Goal: Task Accomplishment & Management: Complete application form

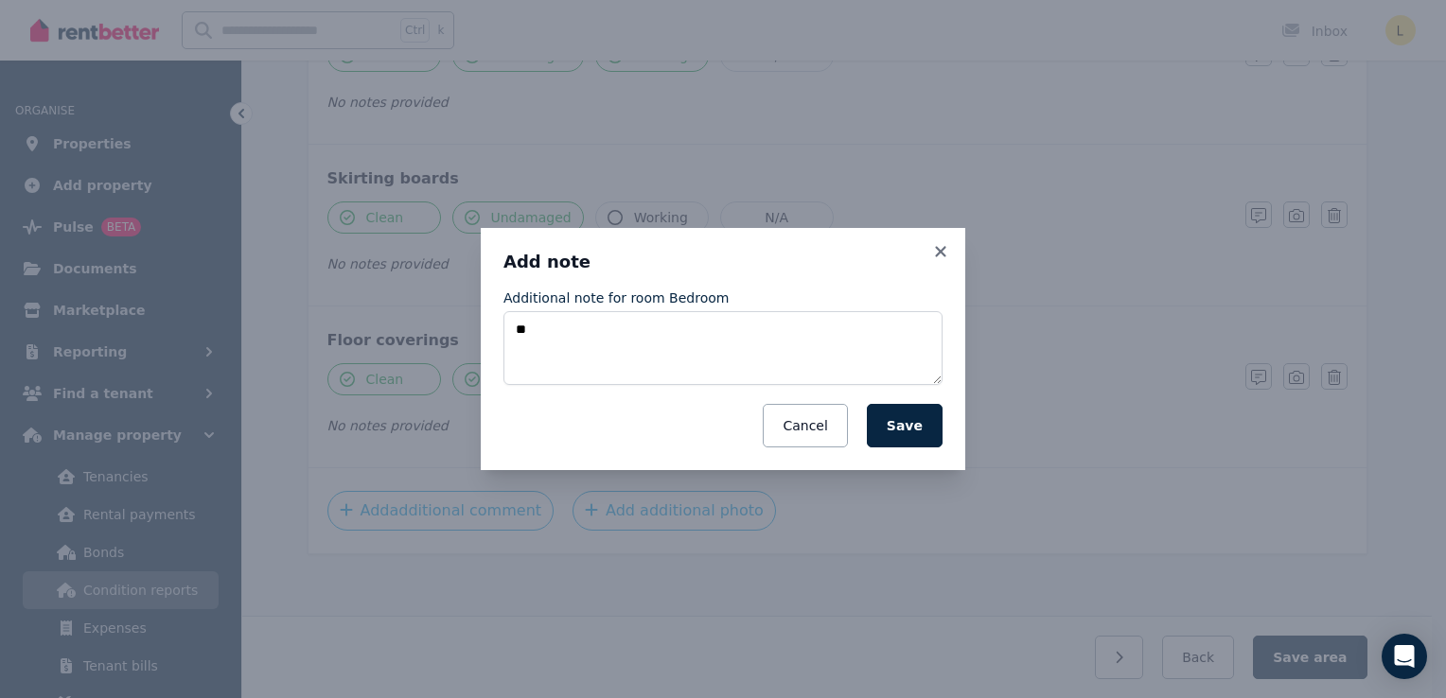
type textarea "*"
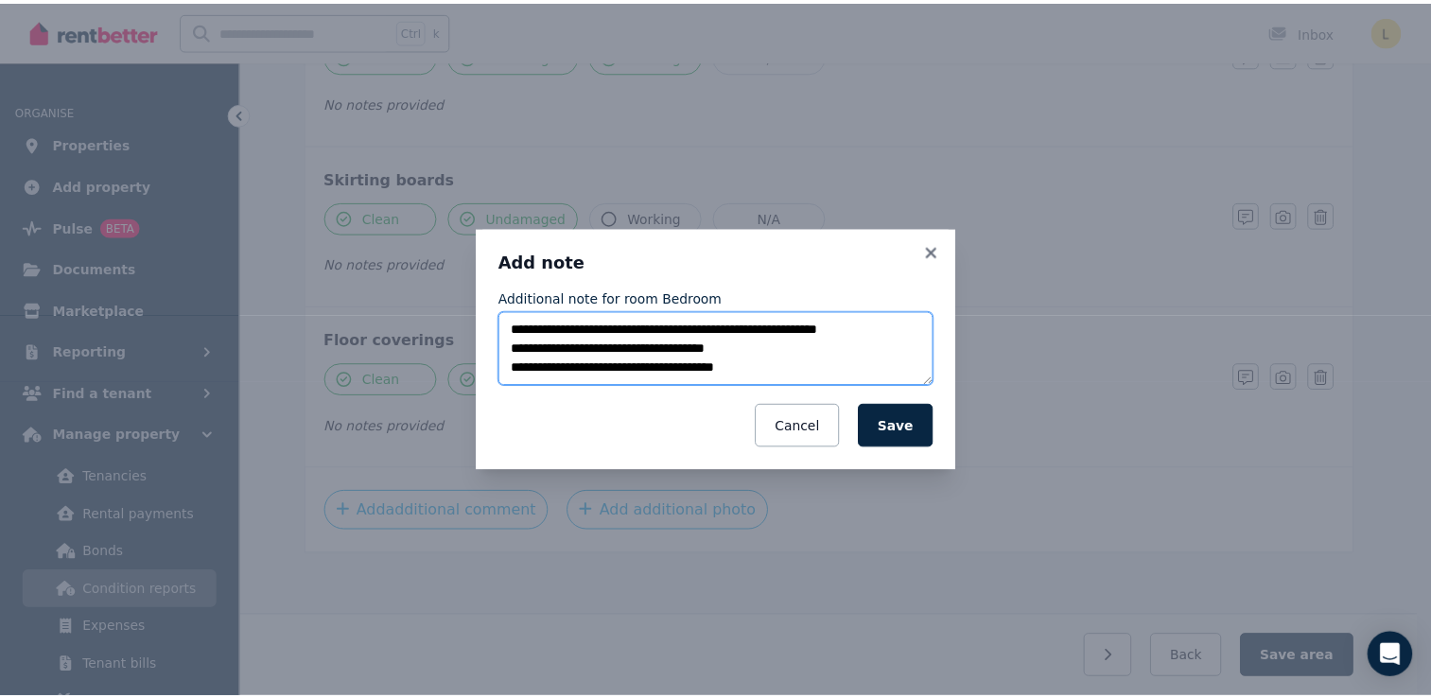
scroll to position [67, 0]
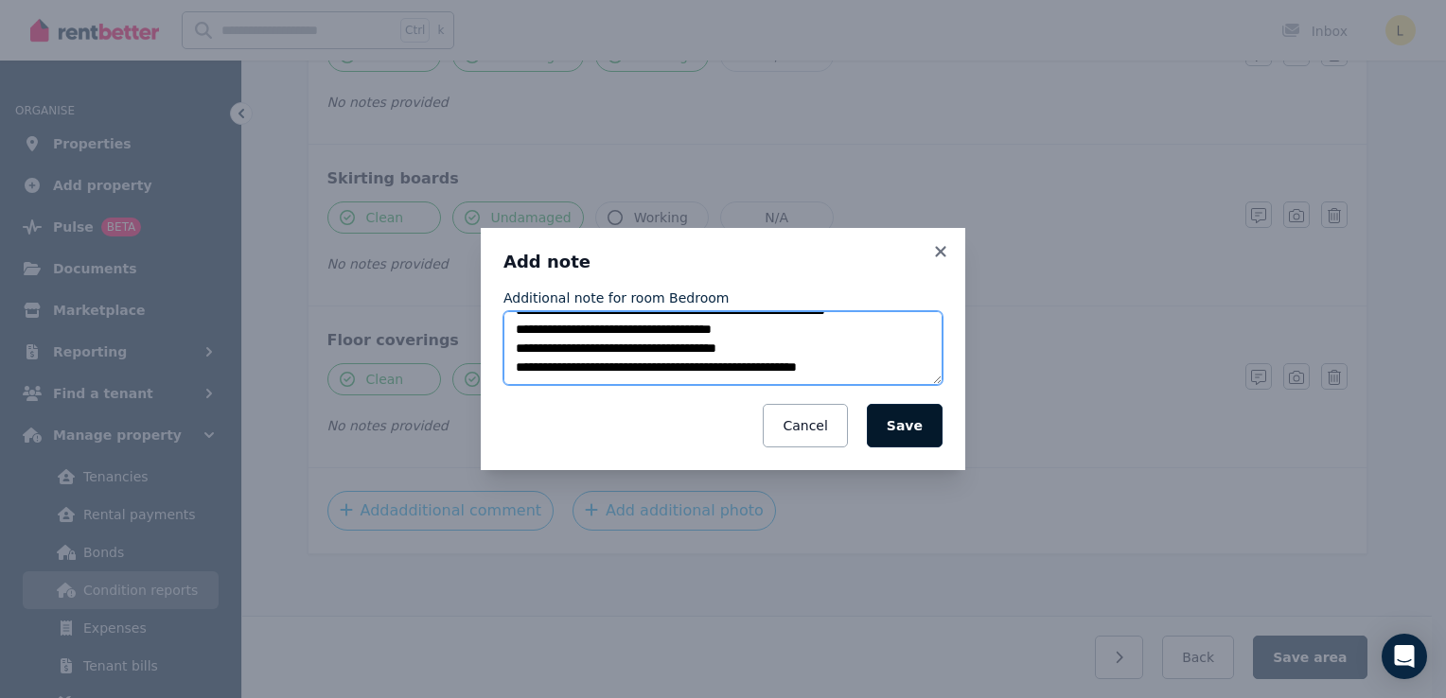
type textarea "**********"
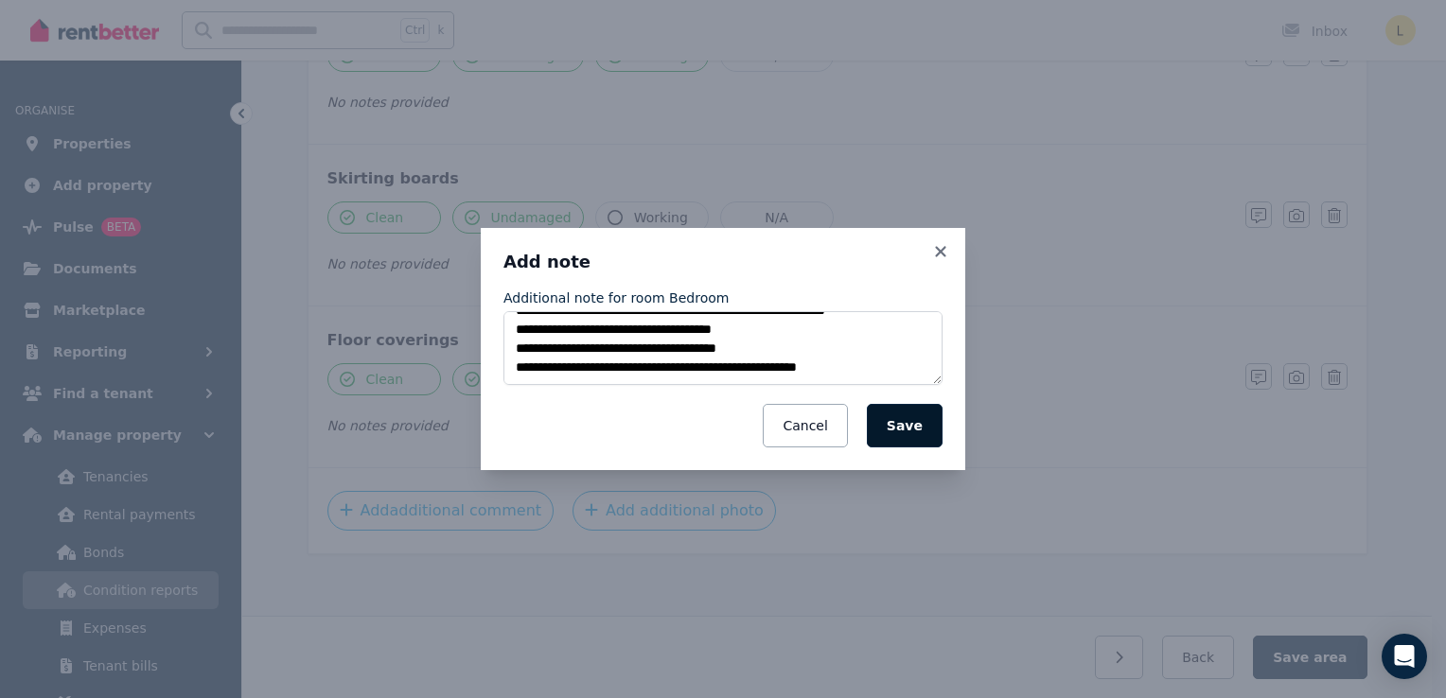
click at [912, 426] on button "Save" at bounding box center [905, 426] width 76 height 44
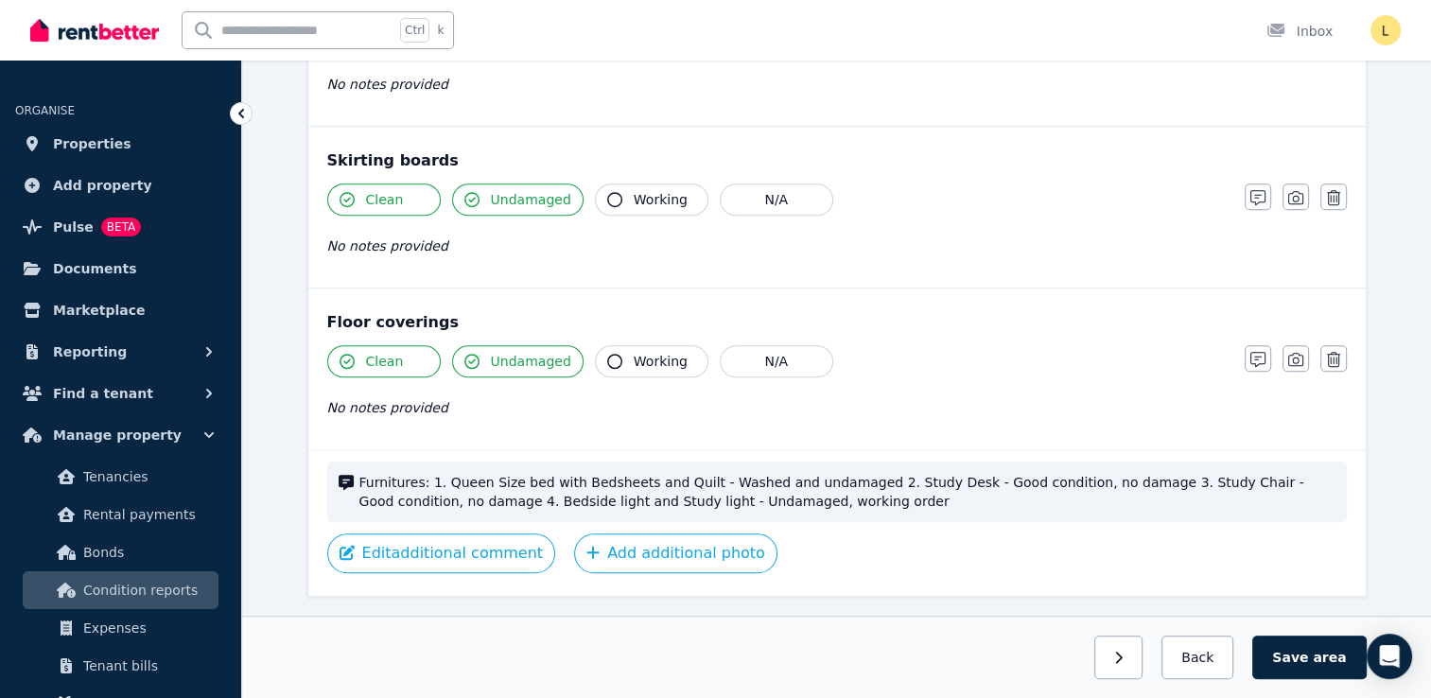
scroll to position [1336, 0]
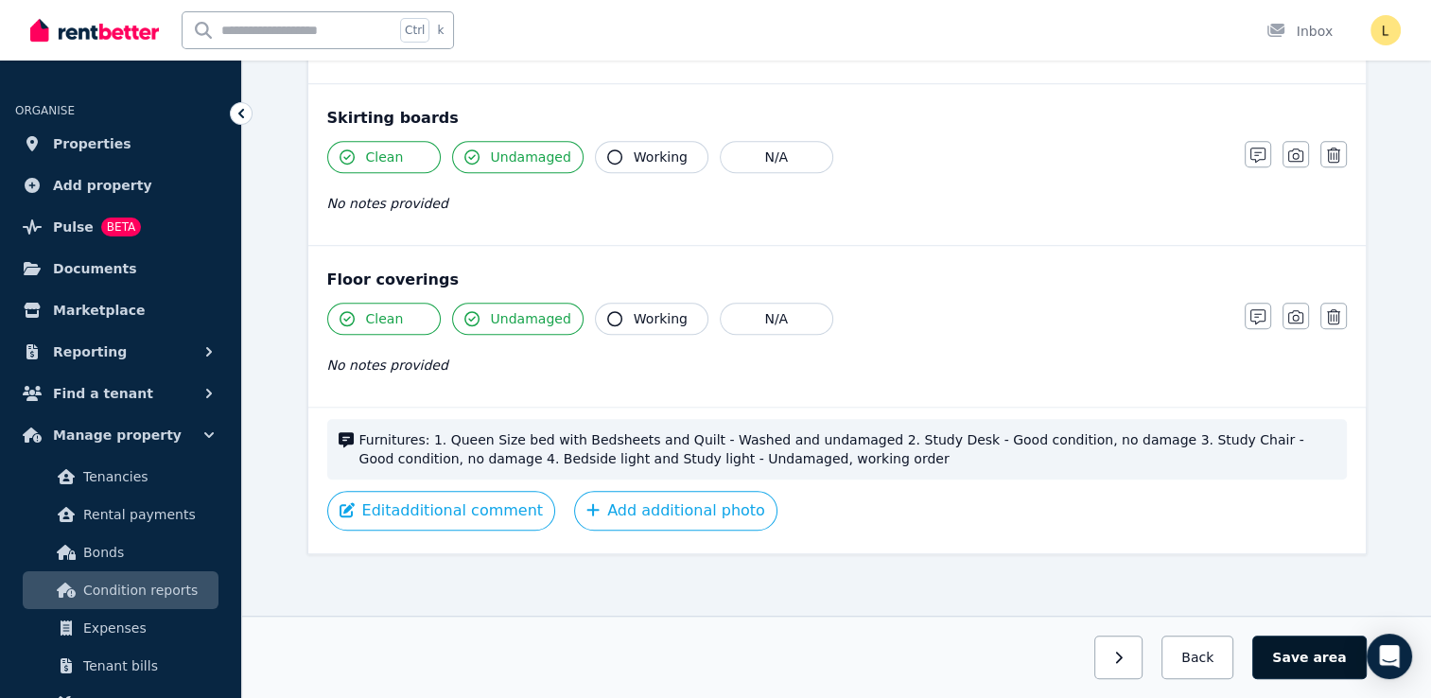
click at [1311, 659] on button "Save area" at bounding box center [1310, 658] width 114 height 44
click at [79, 144] on span "Properties" at bounding box center [92, 143] width 79 height 23
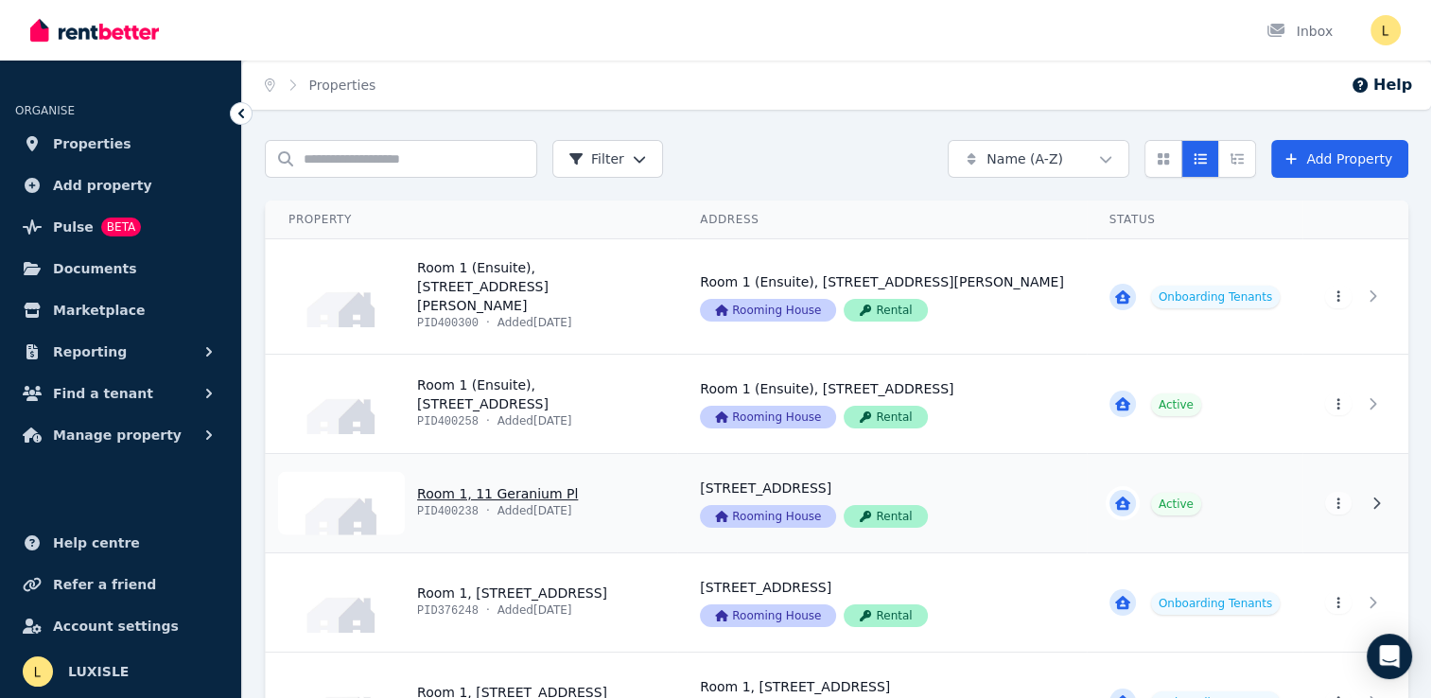
click at [999, 501] on link "View property details" at bounding box center [882, 503] width 410 height 98
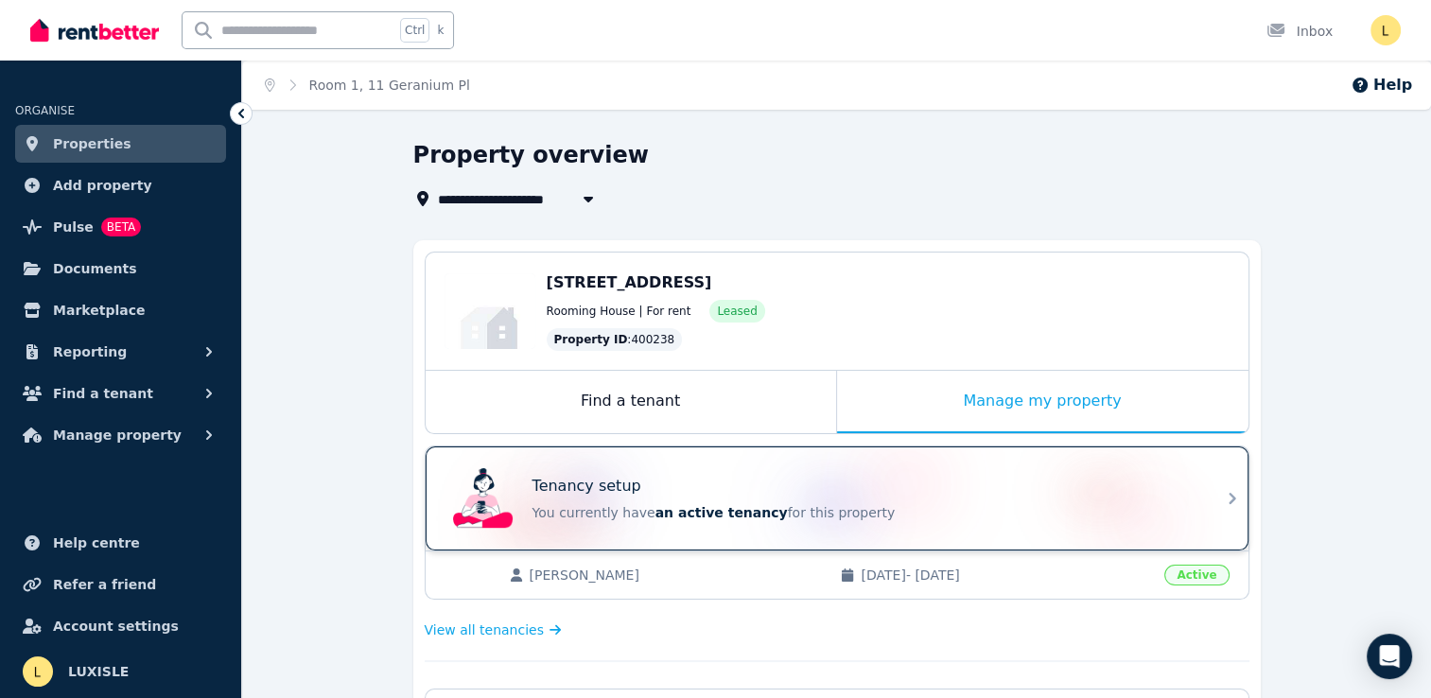
click at [969, 503] on p "You currently have an active tenancy for this property" at bounding box center [864, 512] width 662 height 19
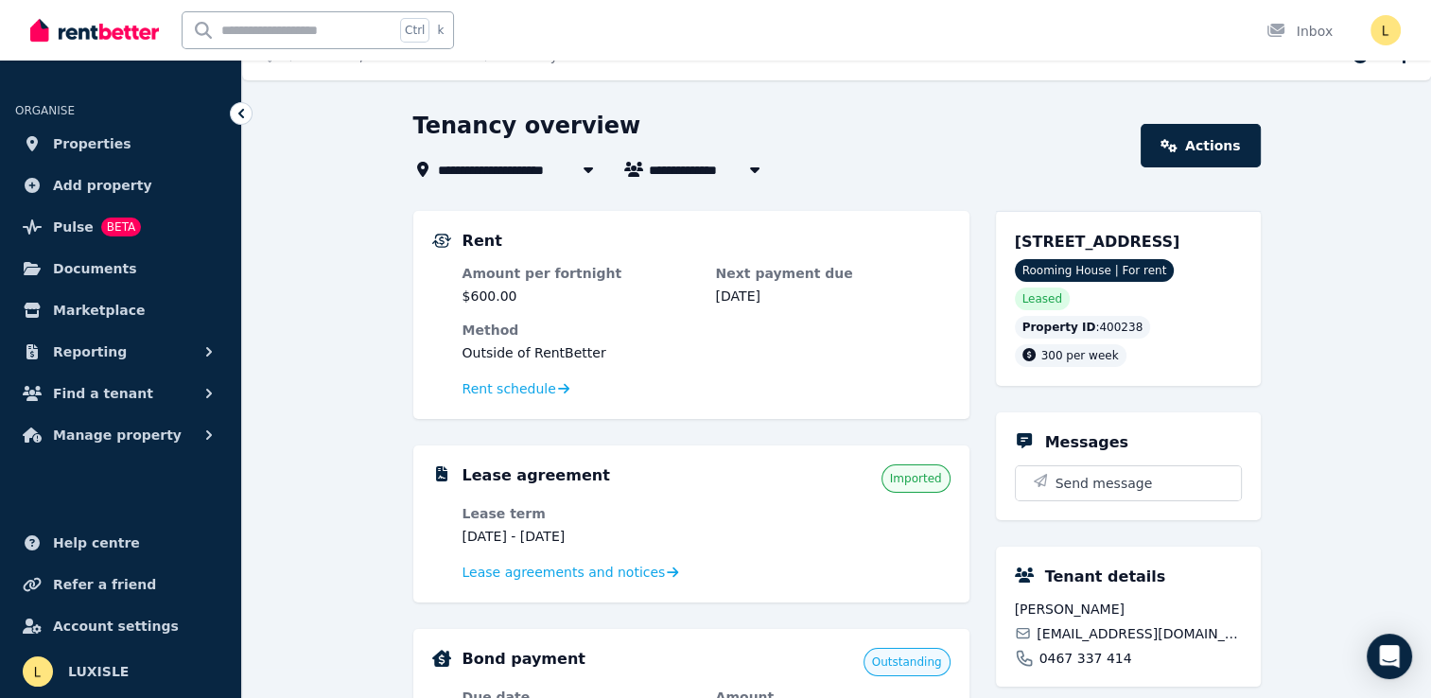
scroll to position [26, 0]
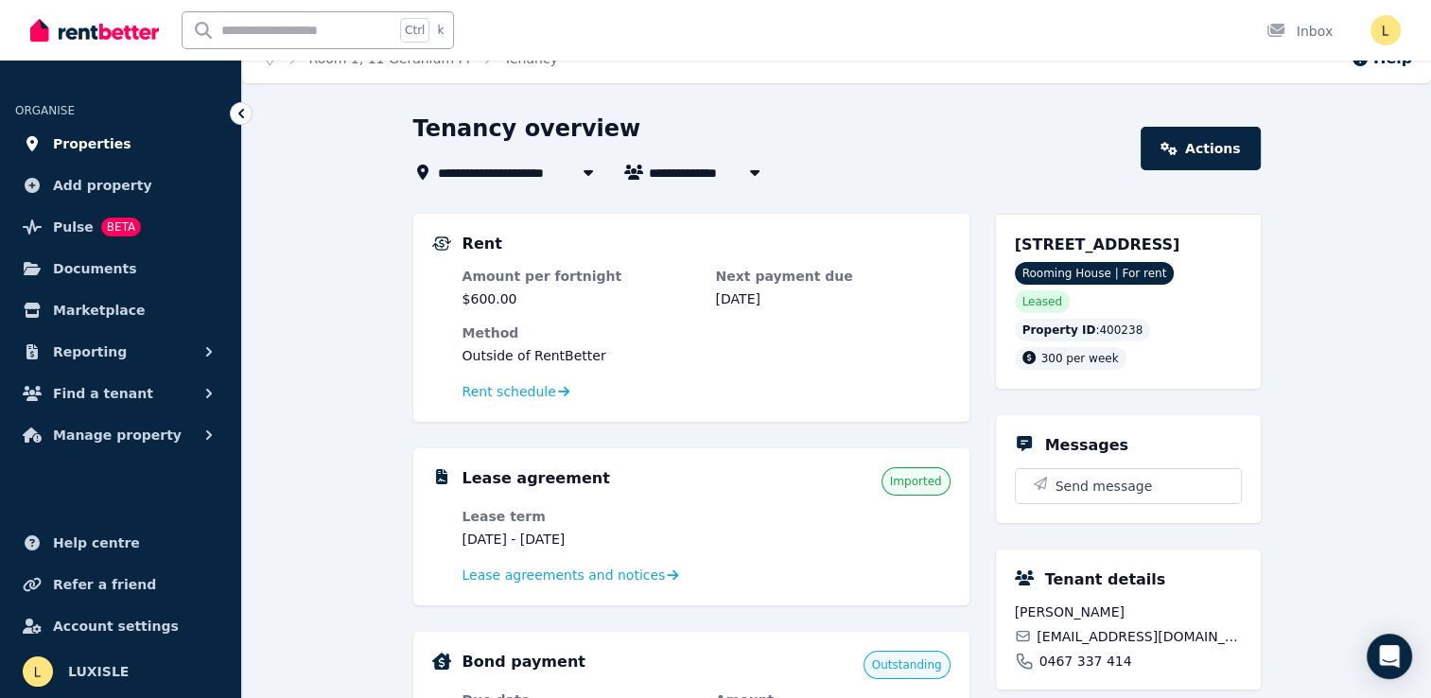
click at [91, 145] on span "Properties" at bounding box center [92, 143] width 79 height 23
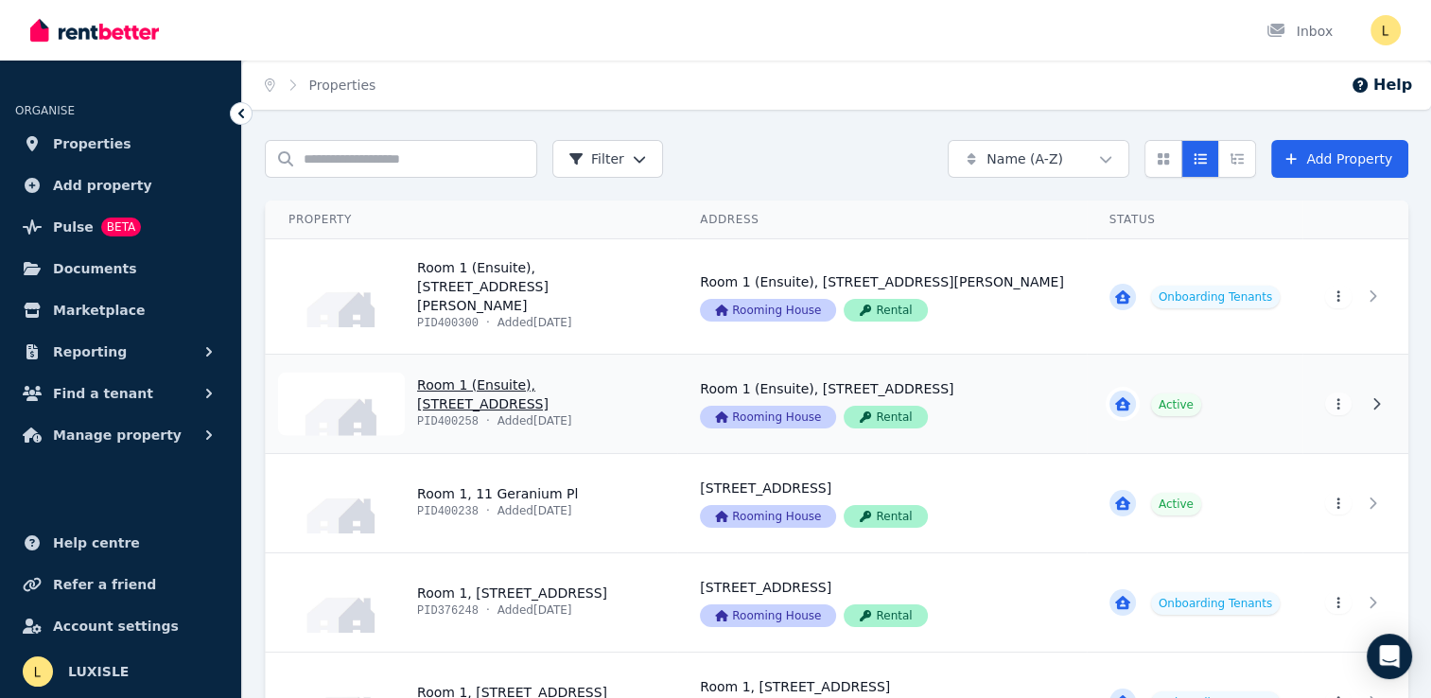
click at [964, 397] on link "View property details" at bounding box center [882, 404] width 410 height 98
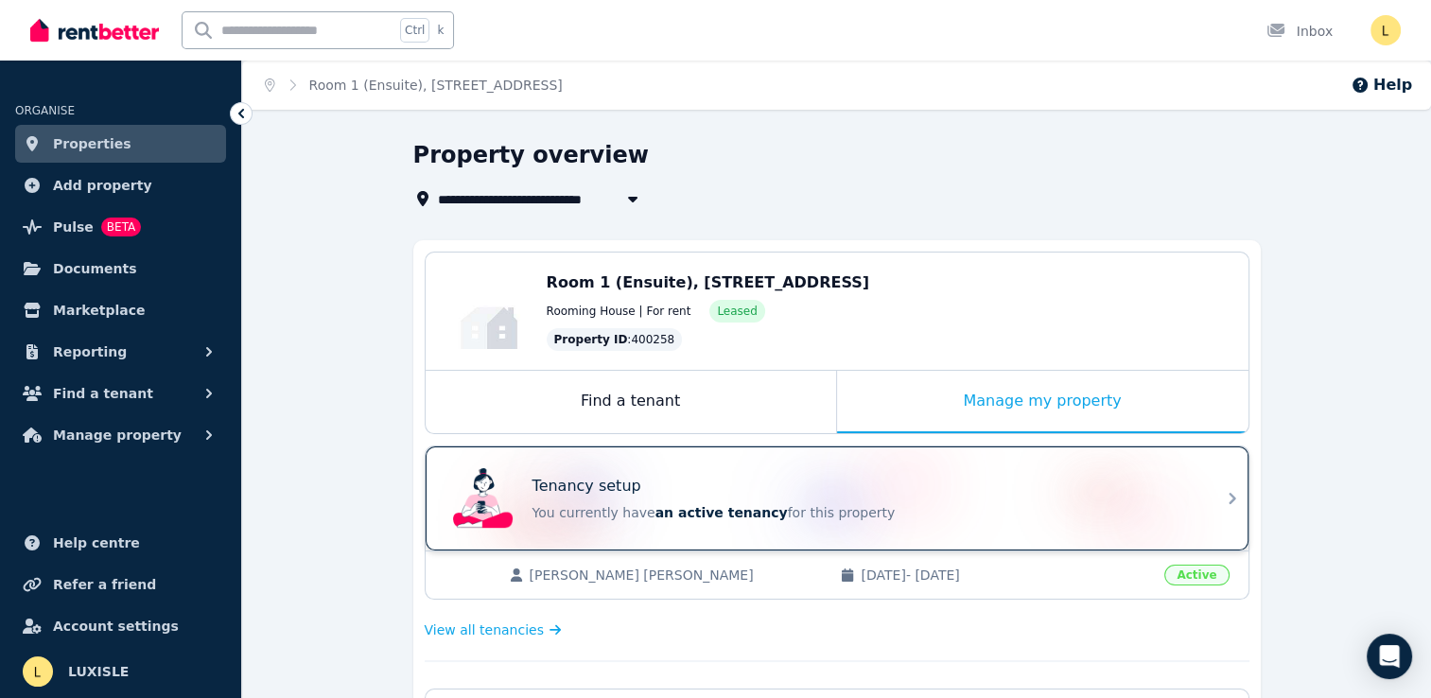
click at [858, 513] on p "You currently have an active tenancy for this property" at bounding box center [864, 512] width 662 height 19
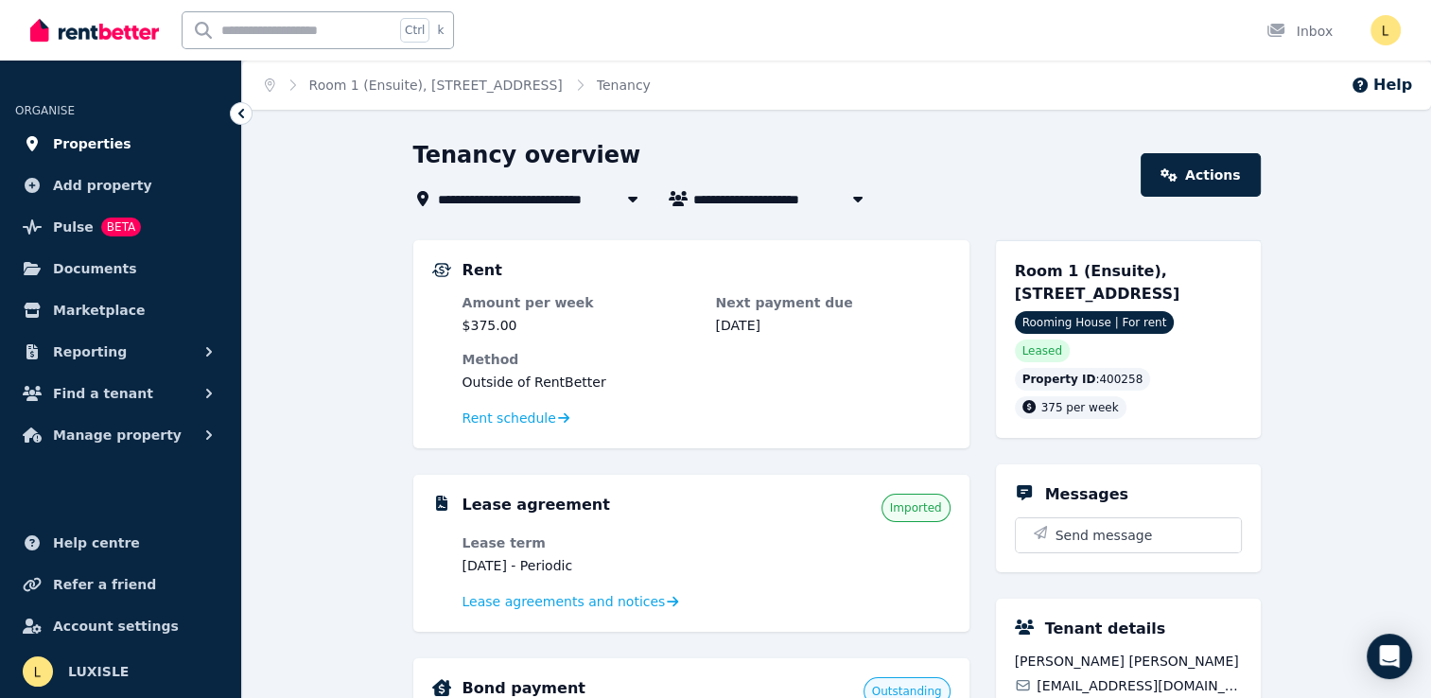
click at [97, 141] on span "Properties" at bounding box center [92, 143] width 79 height 23
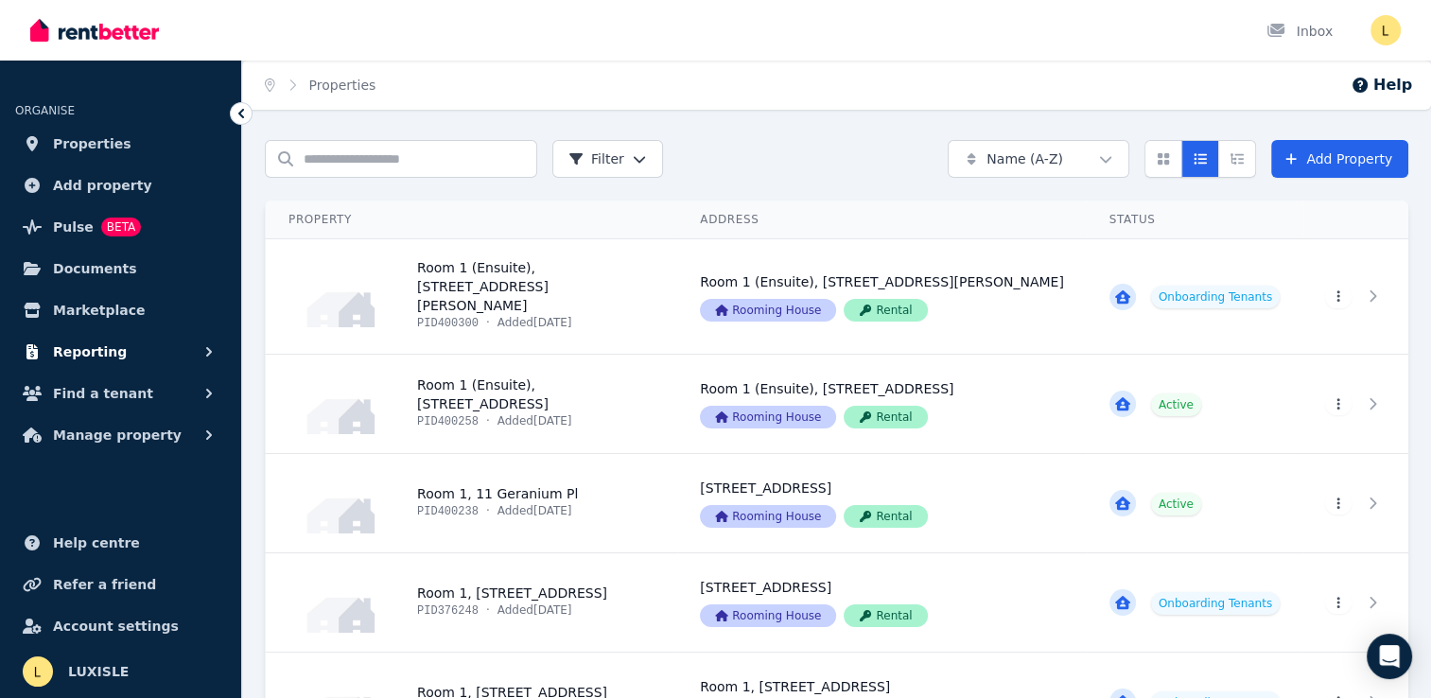
click at [90, 354] on span "Reporting" at bounding box center [90, 352] width 74 height 23
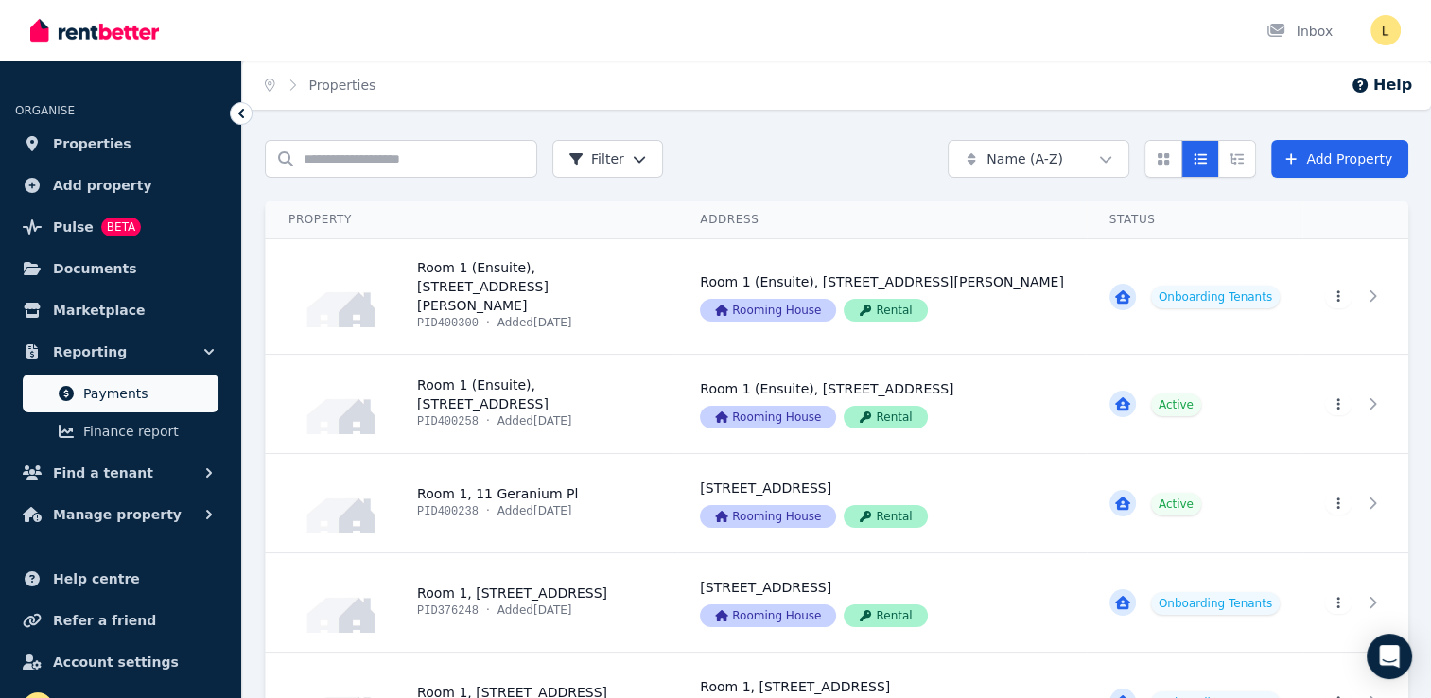
click at [129, 392] on span "Payments" at bounding box center [147, 393] width 128 height 23
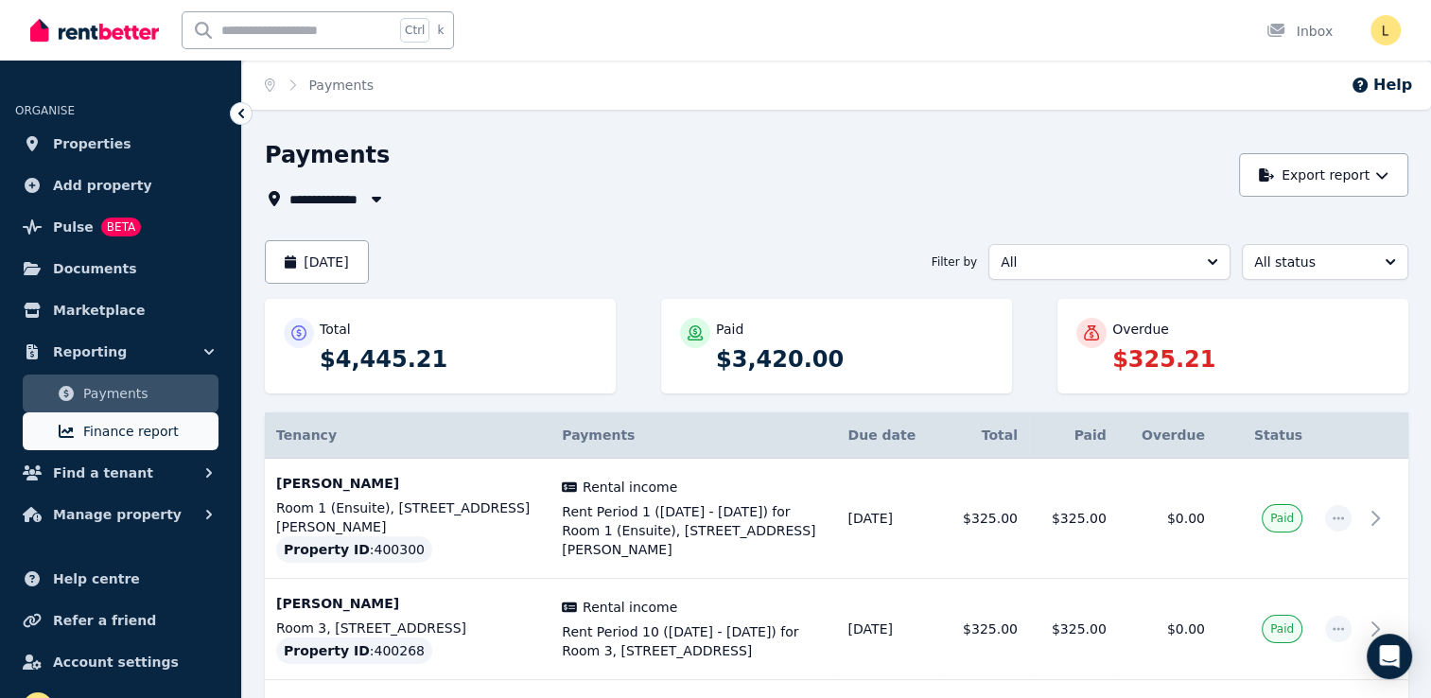
click at [117, 439] on span "Finance report" at bounding box center [147, 431] width 128 height 23
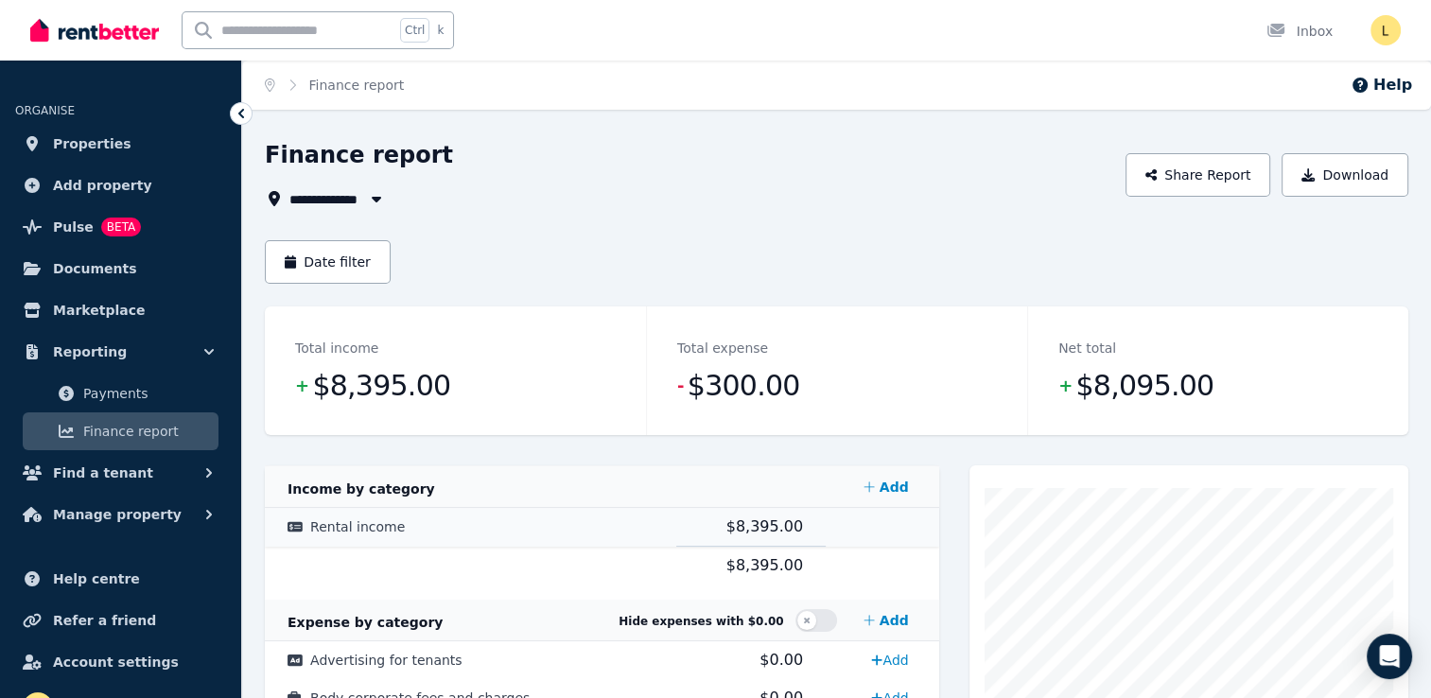
click at [536, 523] on td "Rental income" at bounding box center [471, 527] width 412 height 39
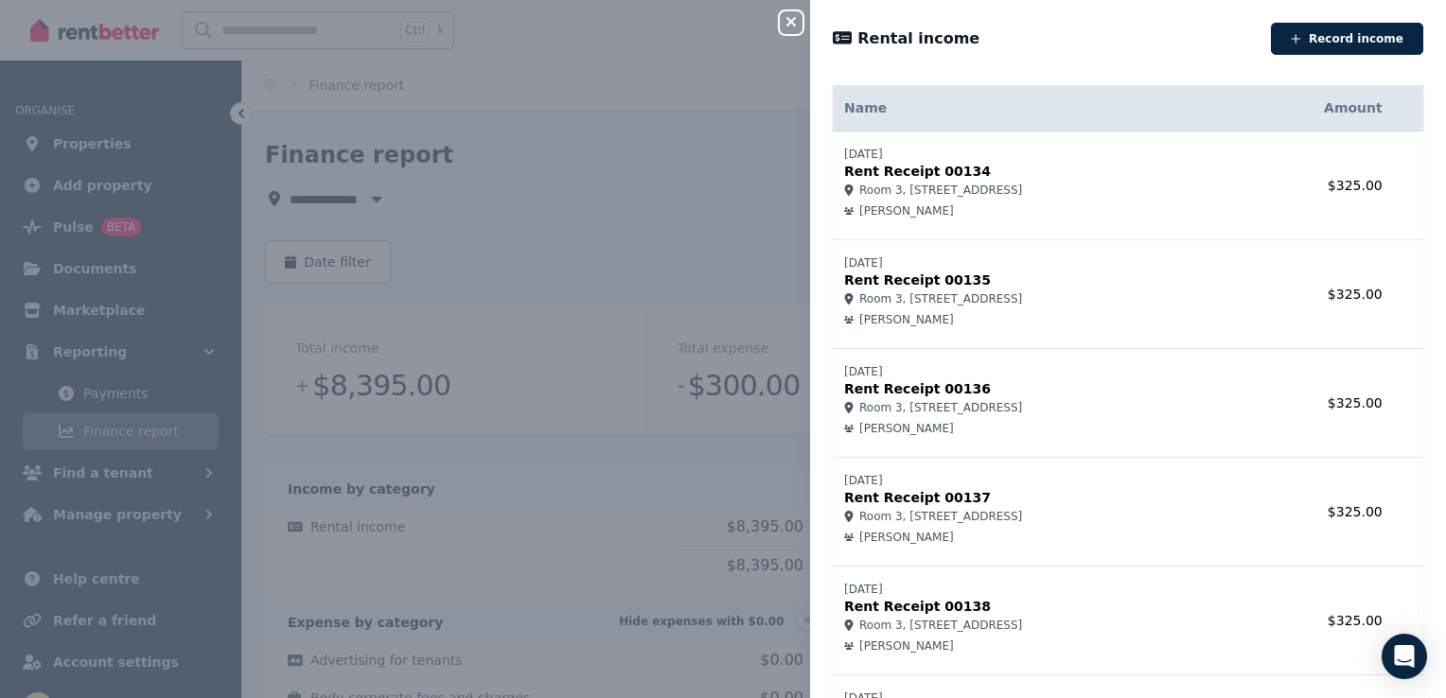
click at [594, 238] on div "Close panel Rental income Record income Name Amount [DATE] Rent Receipt 00134 R…" at bounding box center [723, 349] width 1446 height 698
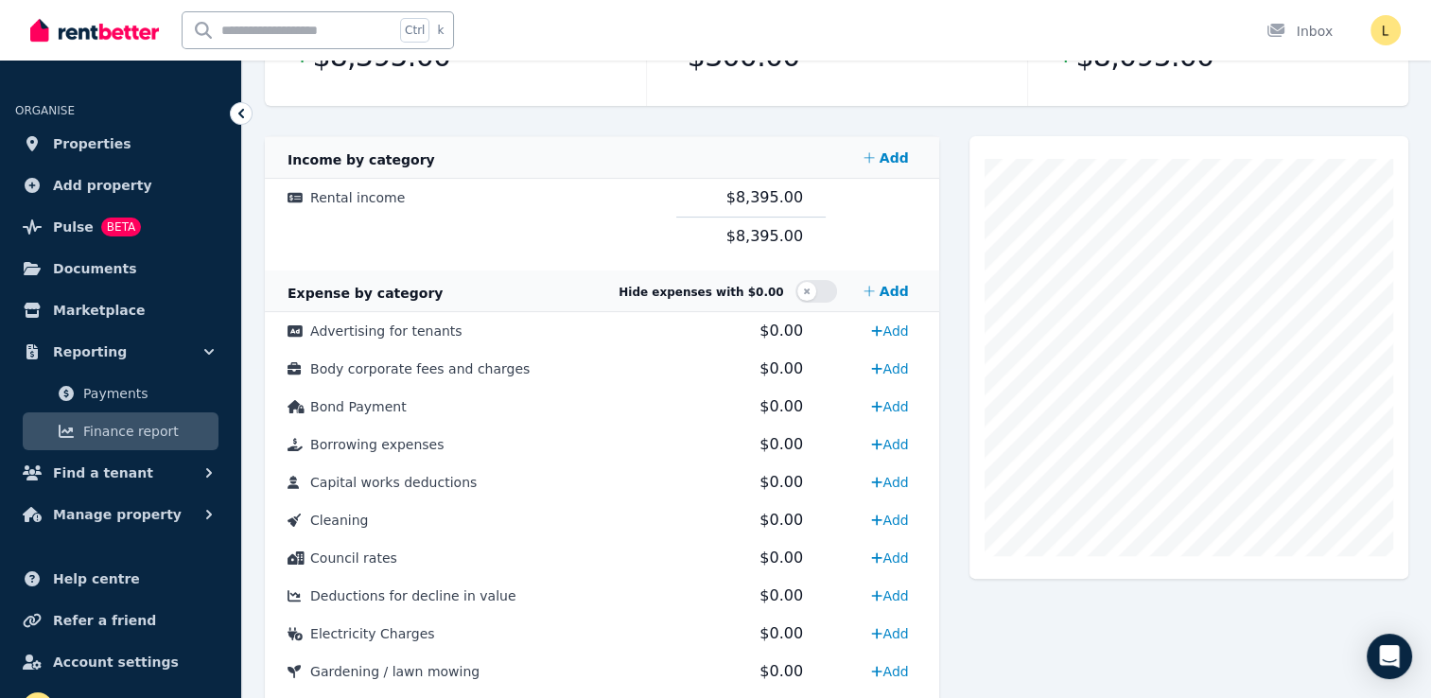
scroll to position [311, 0]
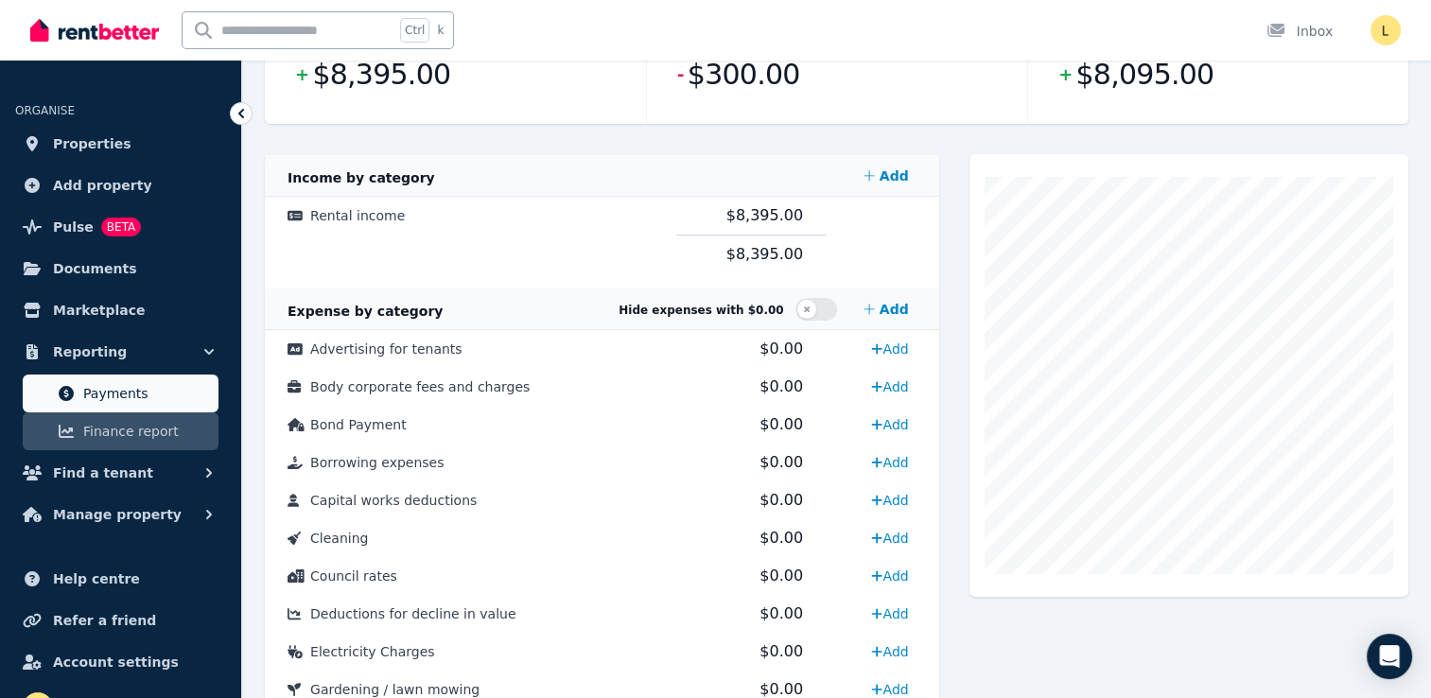
click at [118, 395] on span "Payments" at bounding box center [147, 393] width 128 height 23
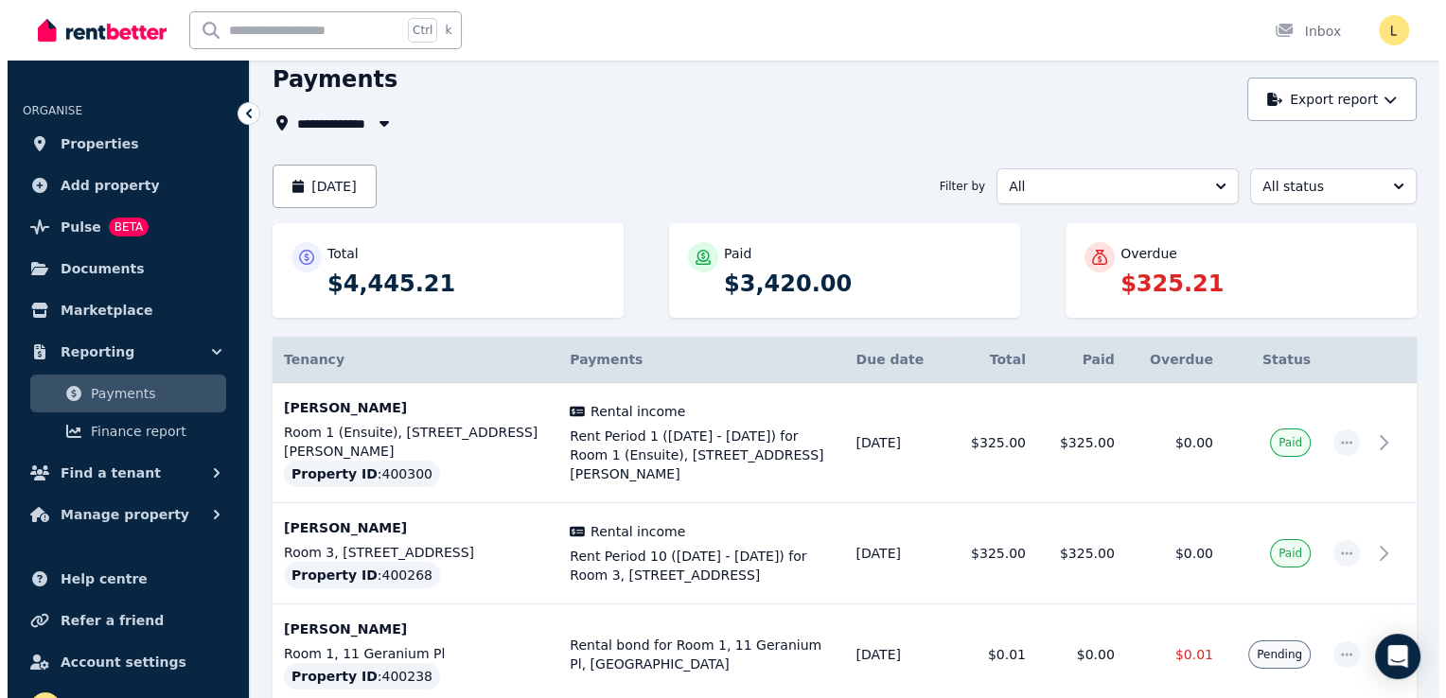
scroll to position [75, 0]
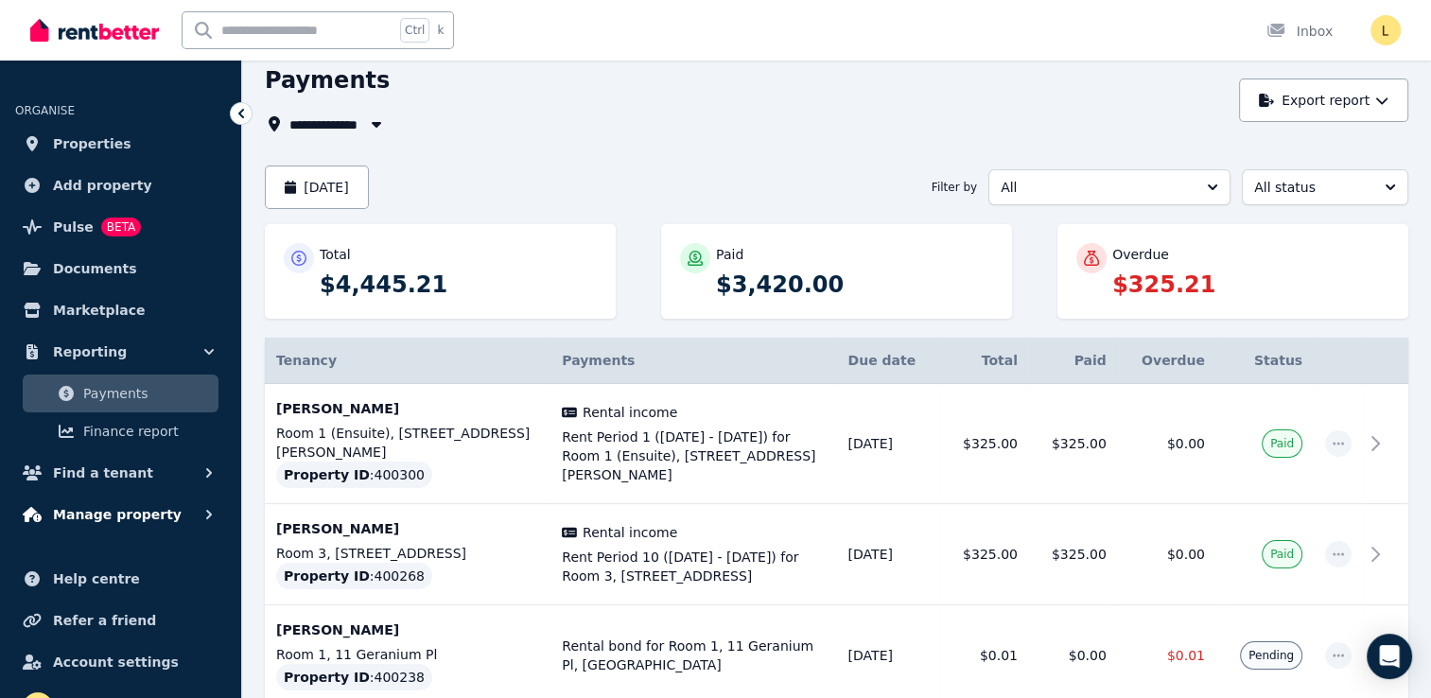
click at [97, 513] on span "Manage property" at bounding box center [117, 514] width 129 height 23
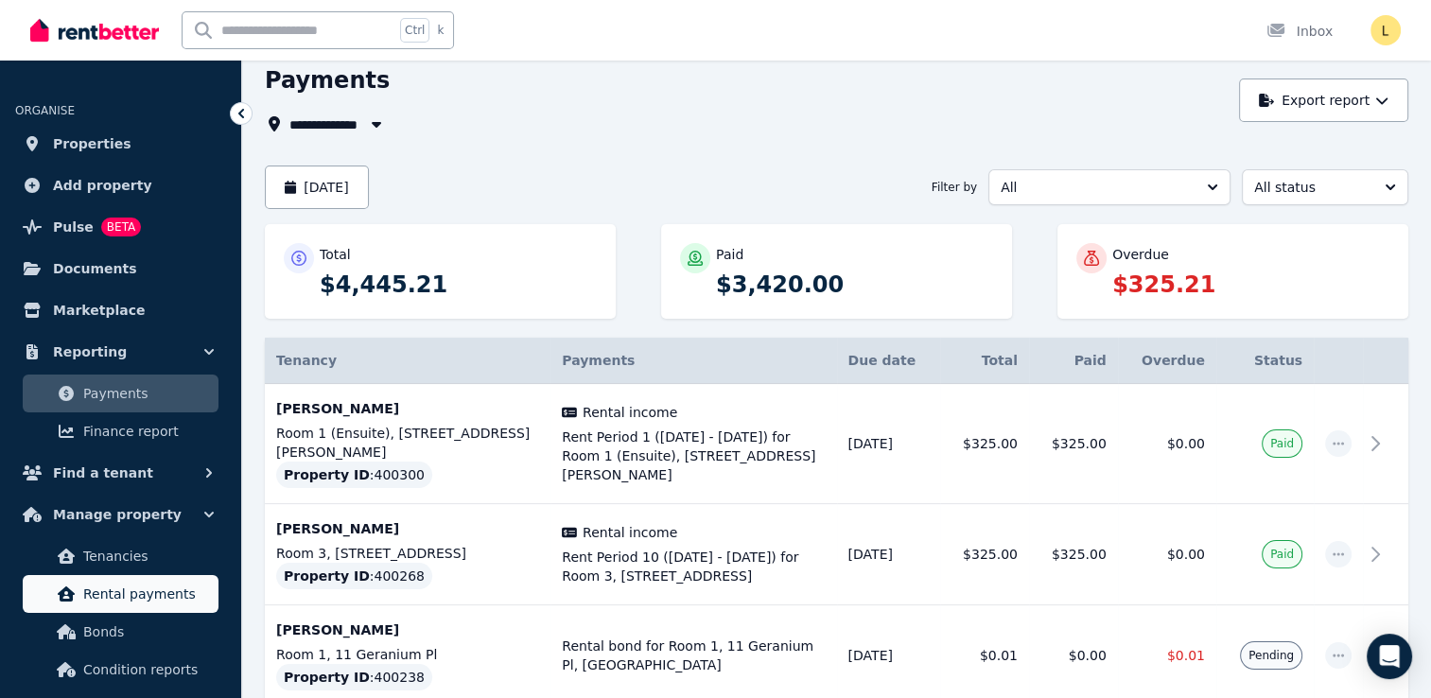
click at [111, 594] on span "Rental payments" at bounding box center [147, 594] width 128 height 23
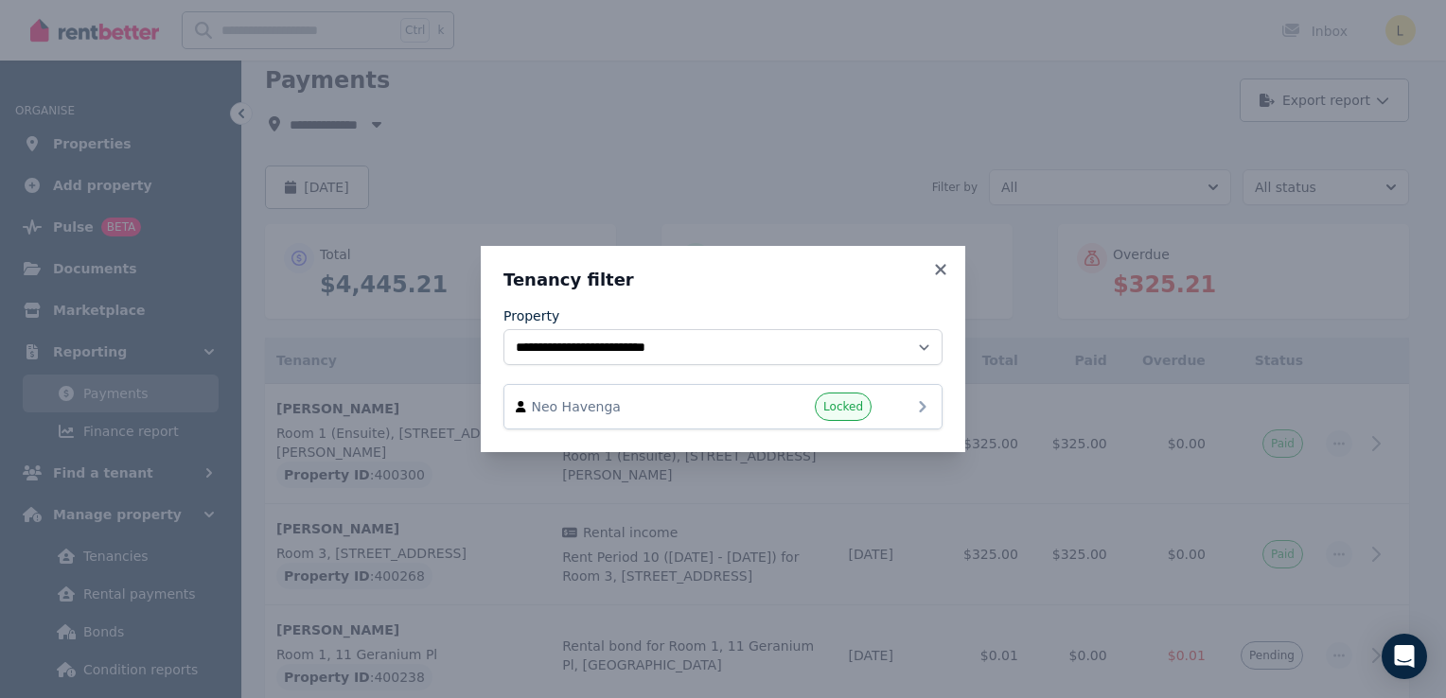
click at [916, 412] on icon at bounding box center [922, 406] width 23 height 23
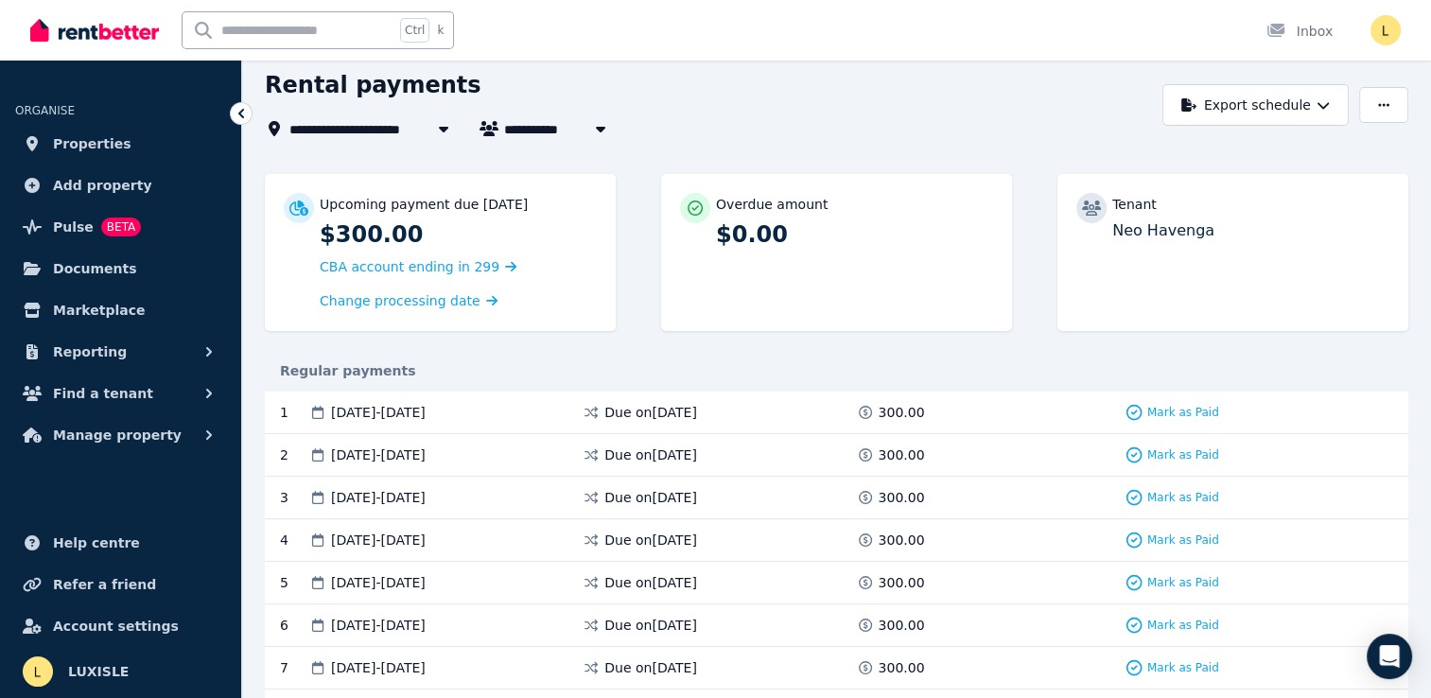
scroll to position [39, 0]
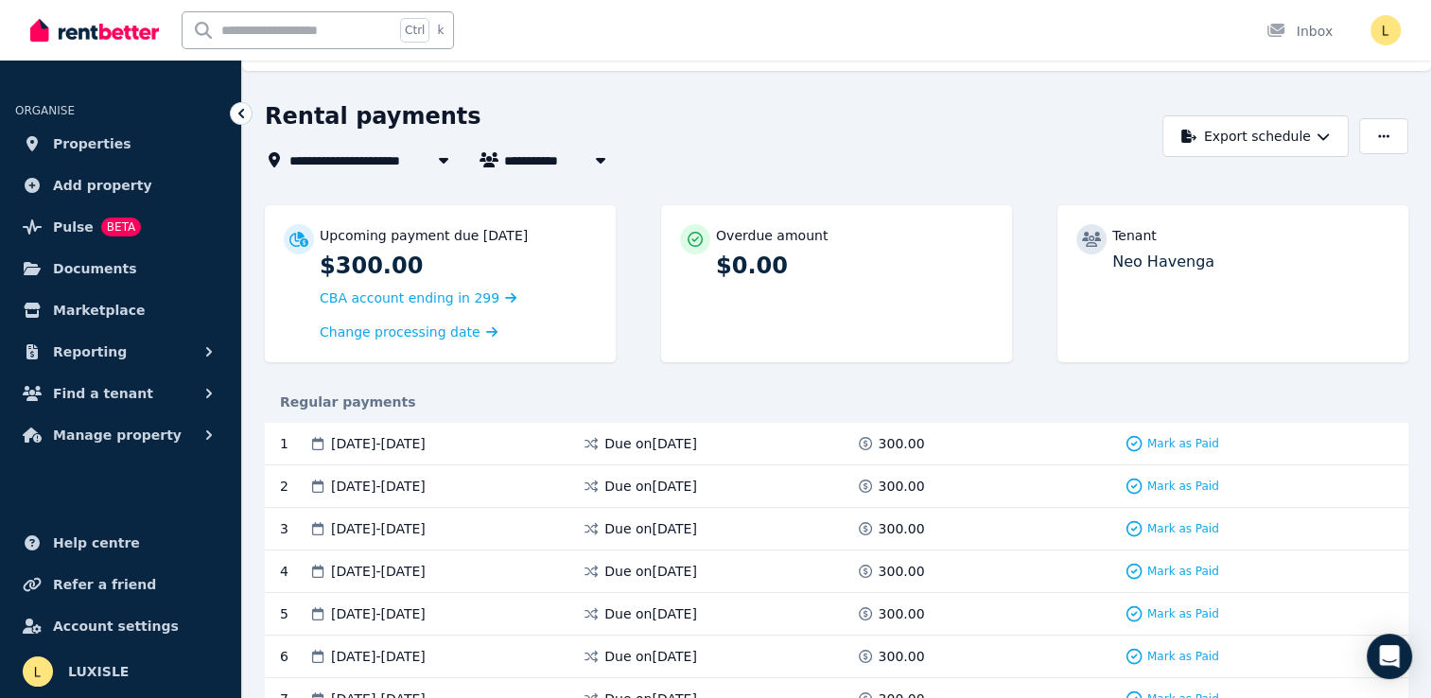
click at [594, 158] on icon "button" at bounding box center [600, 159] width 19 height 15
type input "**********"
click at [445, 164] on icon at bounding box center [443, 159] width 19 height 15
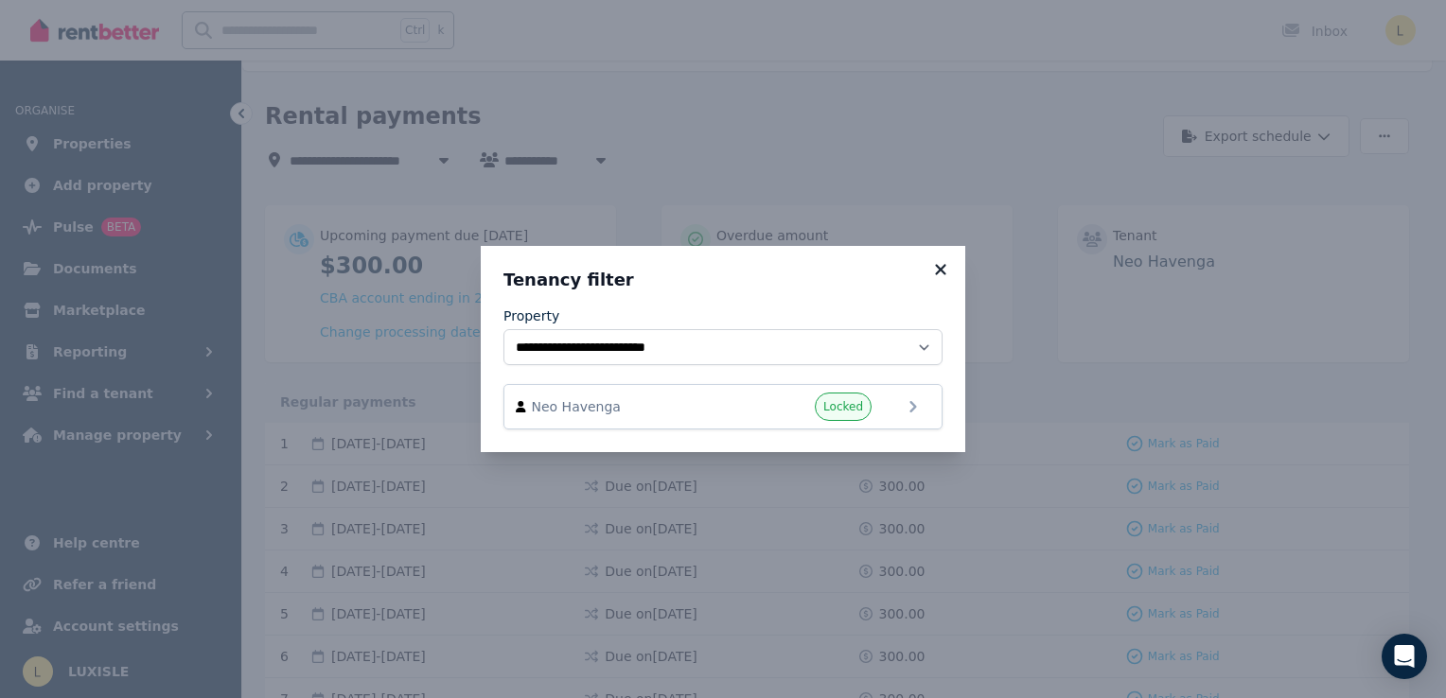
click at [940, 272] on icon at bounding box center [940, 269] width 10 height 10
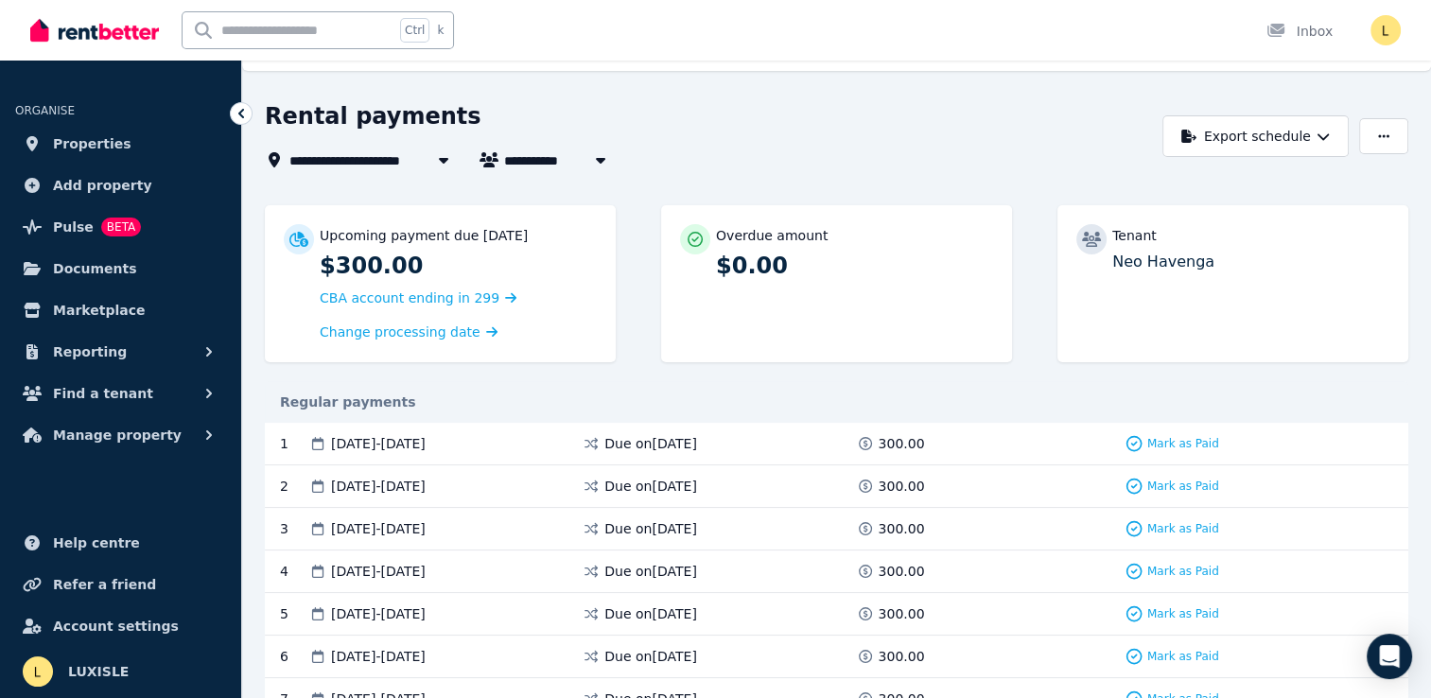
scroll to position [93, 0]
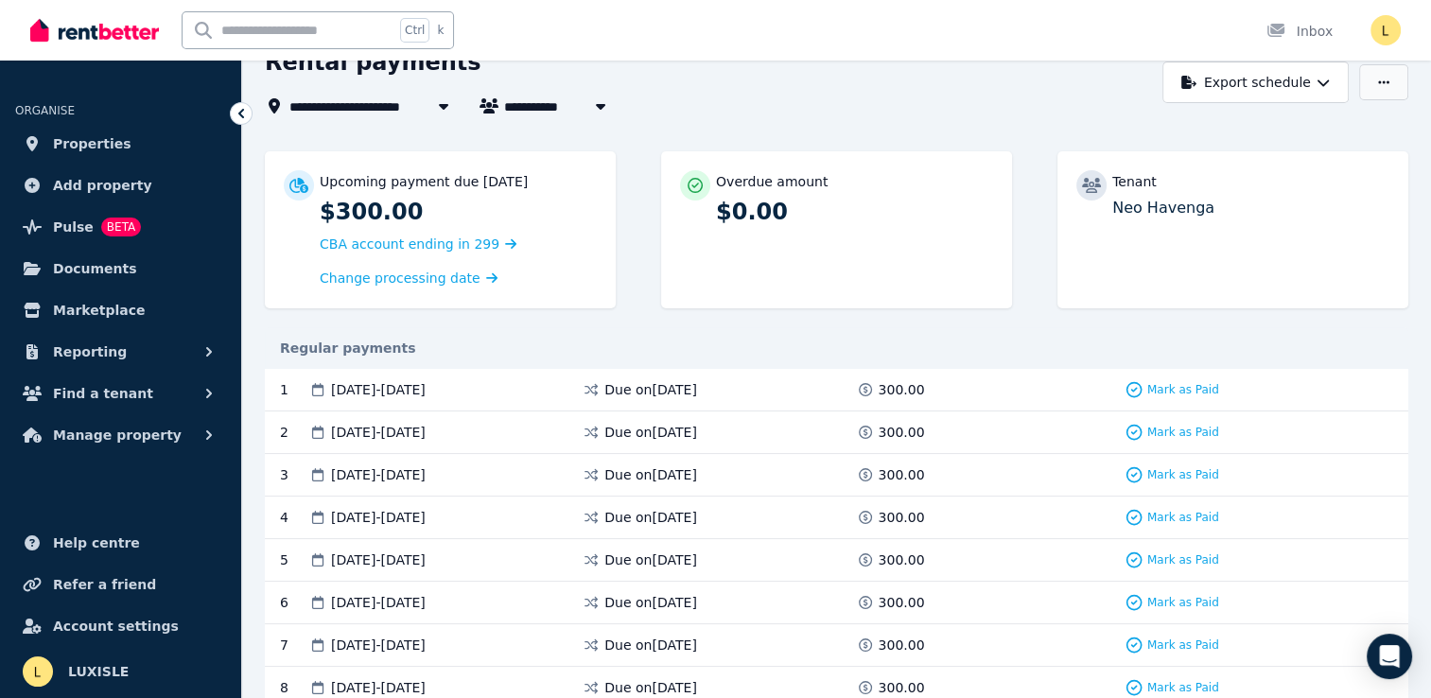
click at [1391, 88] on button "button" at bounding box center [1384, 82] width 49 height 36
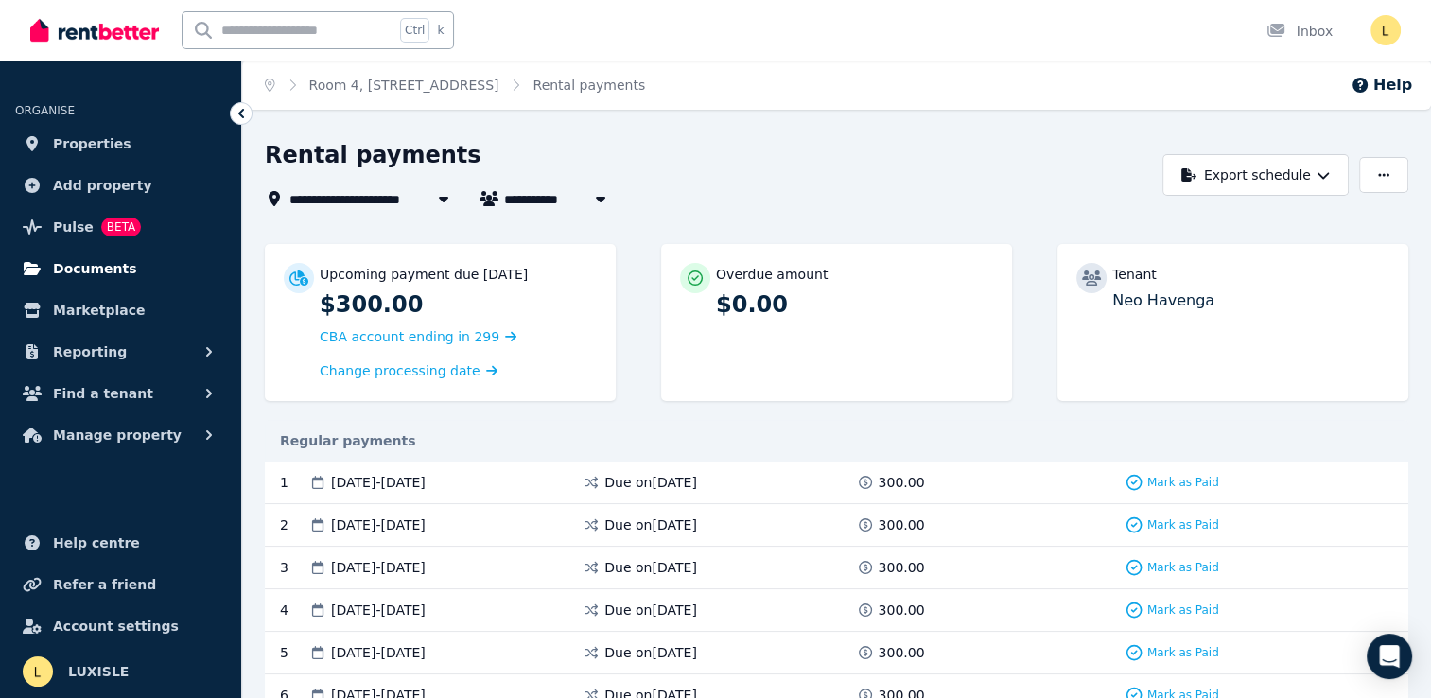
click at [93, 274] on span "Documents" at bounding box center [95, 268] width 84 height 23
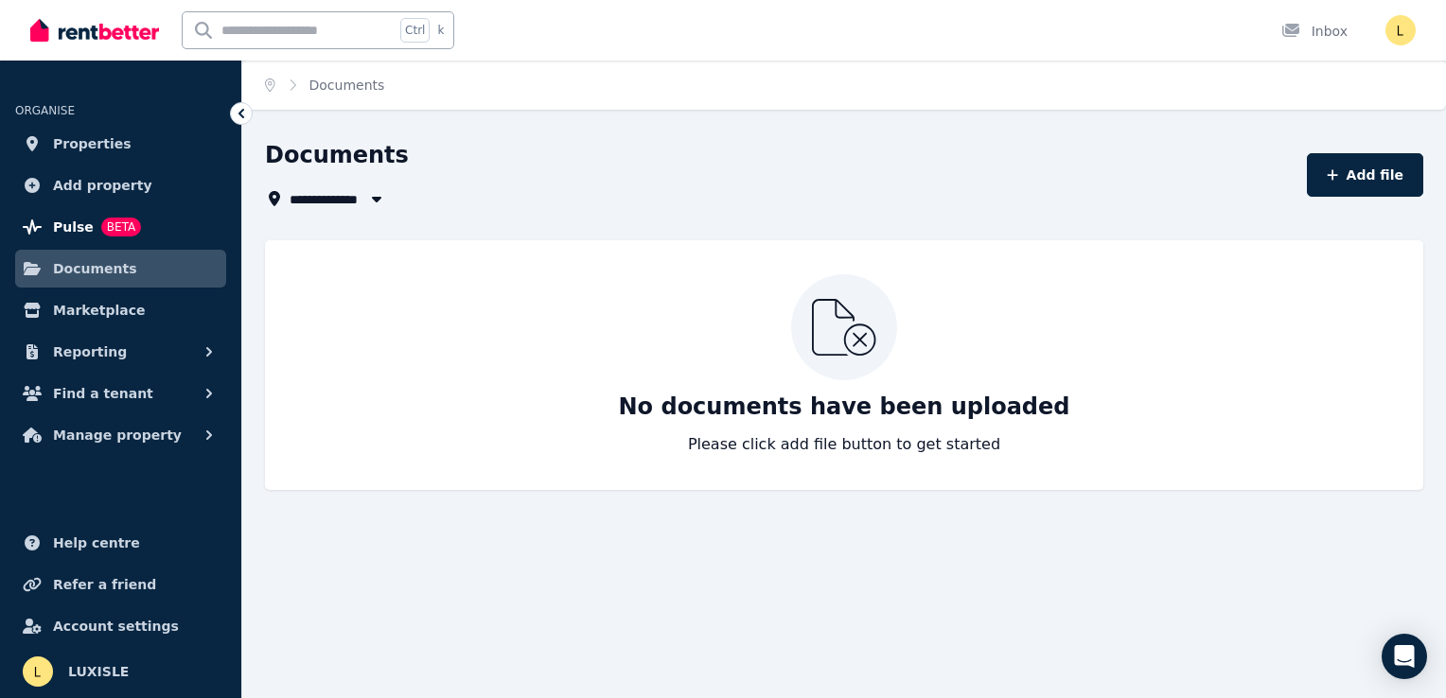
click at [75, 222] on span "Pulse" at bounding box center [73, 227] width 41 height 23
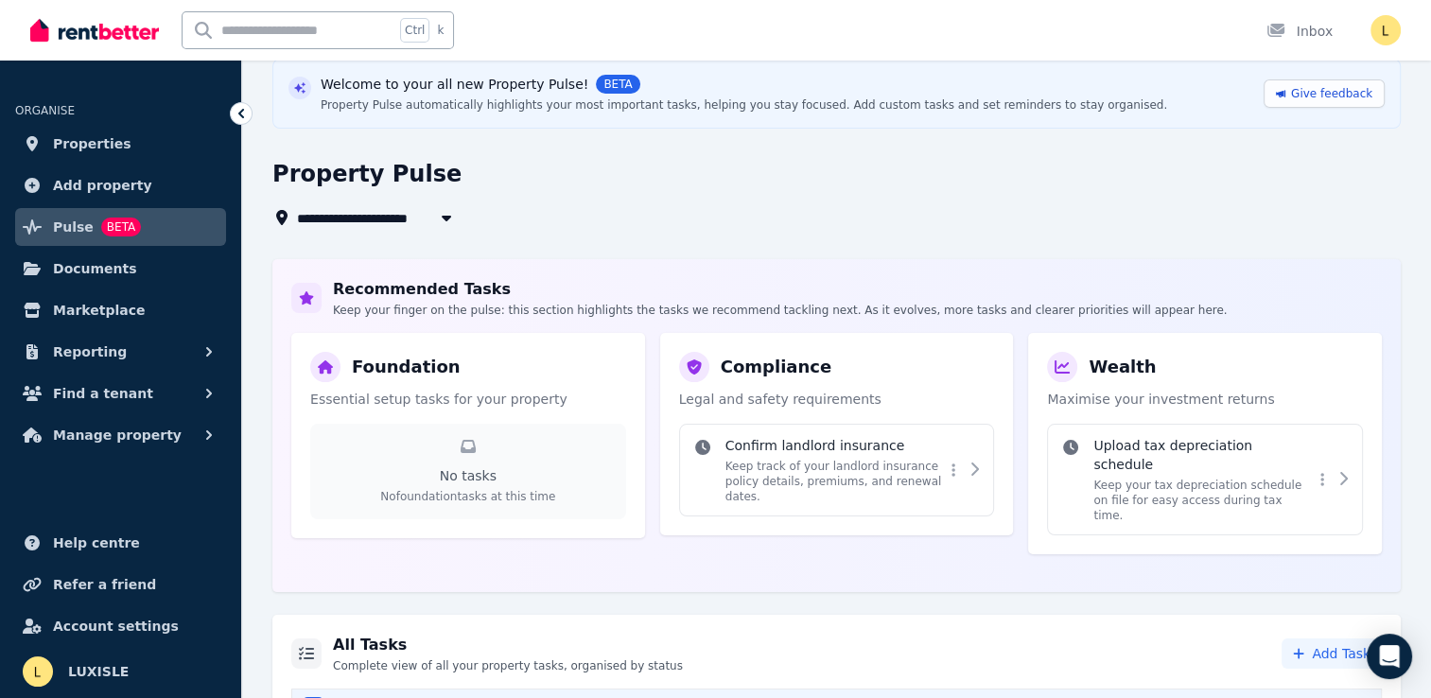
scroll to position [220, 0]
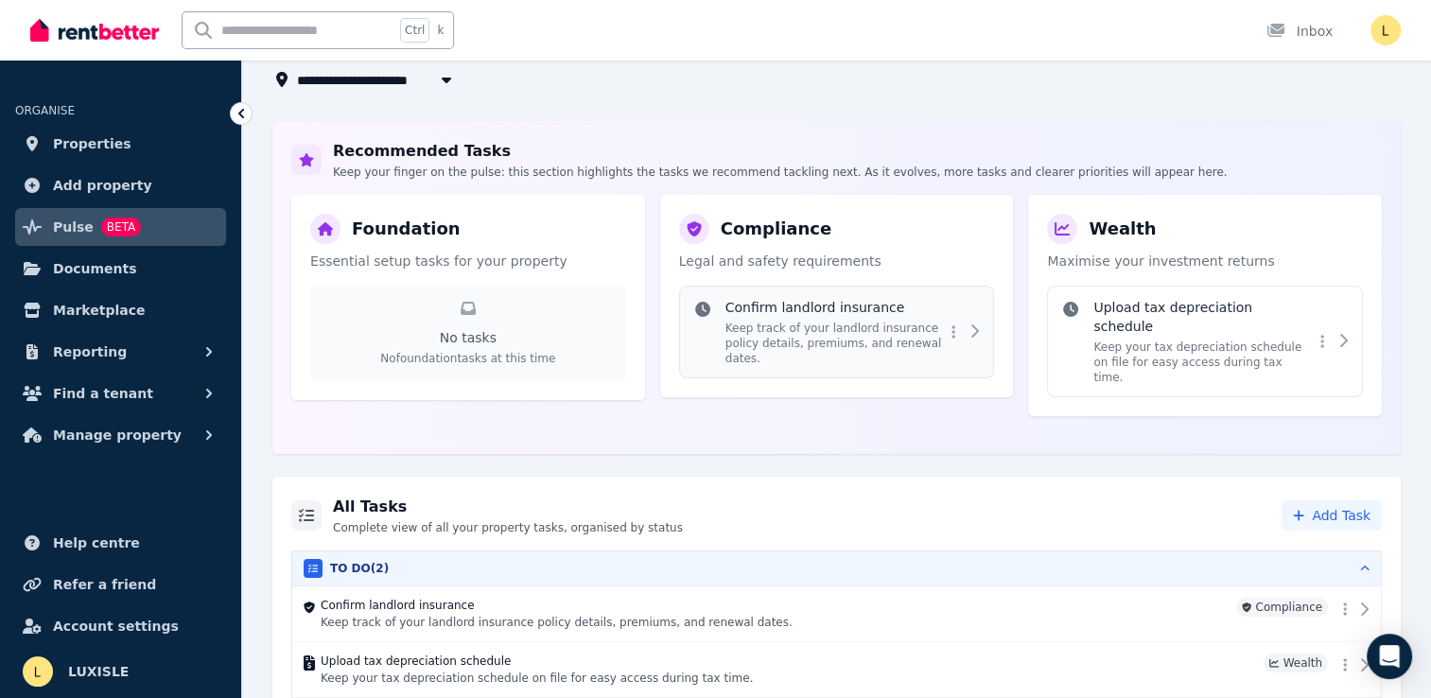
click at [795, 324] on p "Keep track of your landlord insurance policy details, premiums, and renewal dat…" at bounding box center [836, 343] width 220 height 45
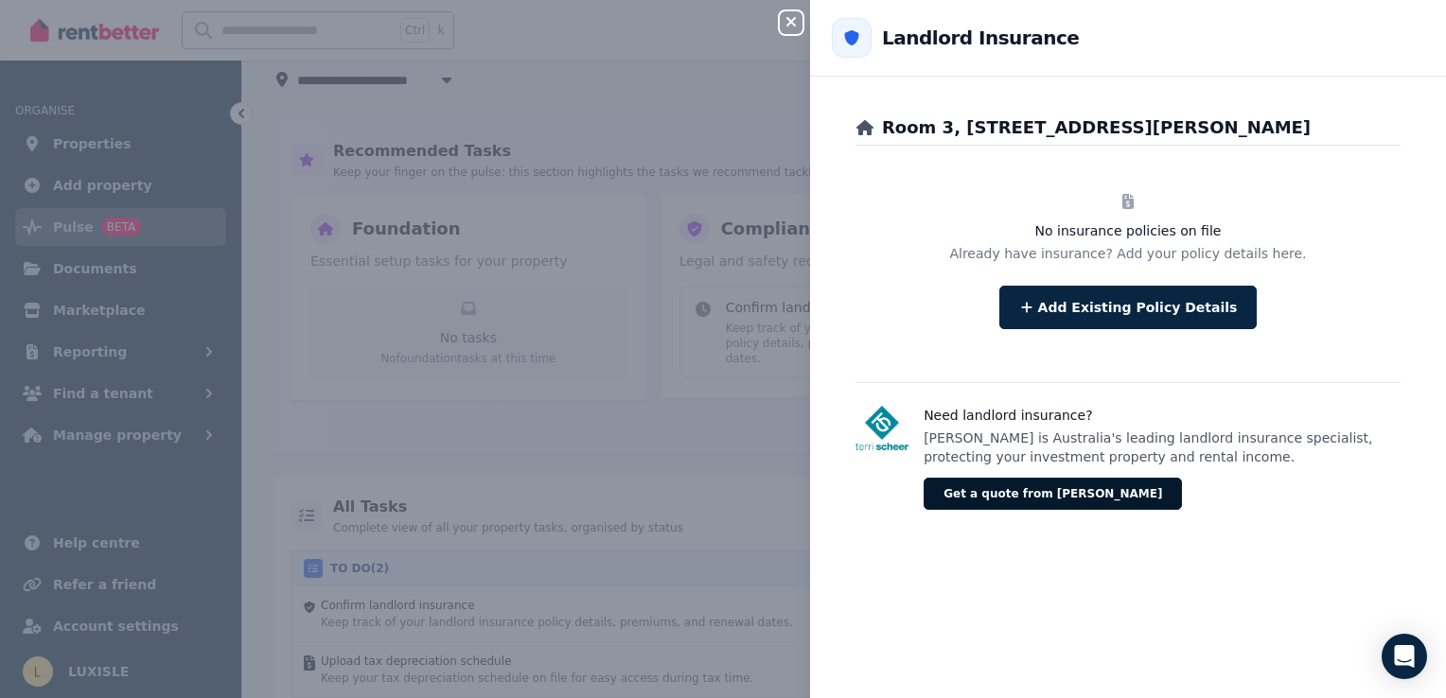
click at [1026, 498] on button "Get a quote from [PERSON_NAME]" at bounding box center [1052, 494] width 258 height 32
click at [788, 26] on icon "button" at bounding box center [791, 21] width 23 height 15
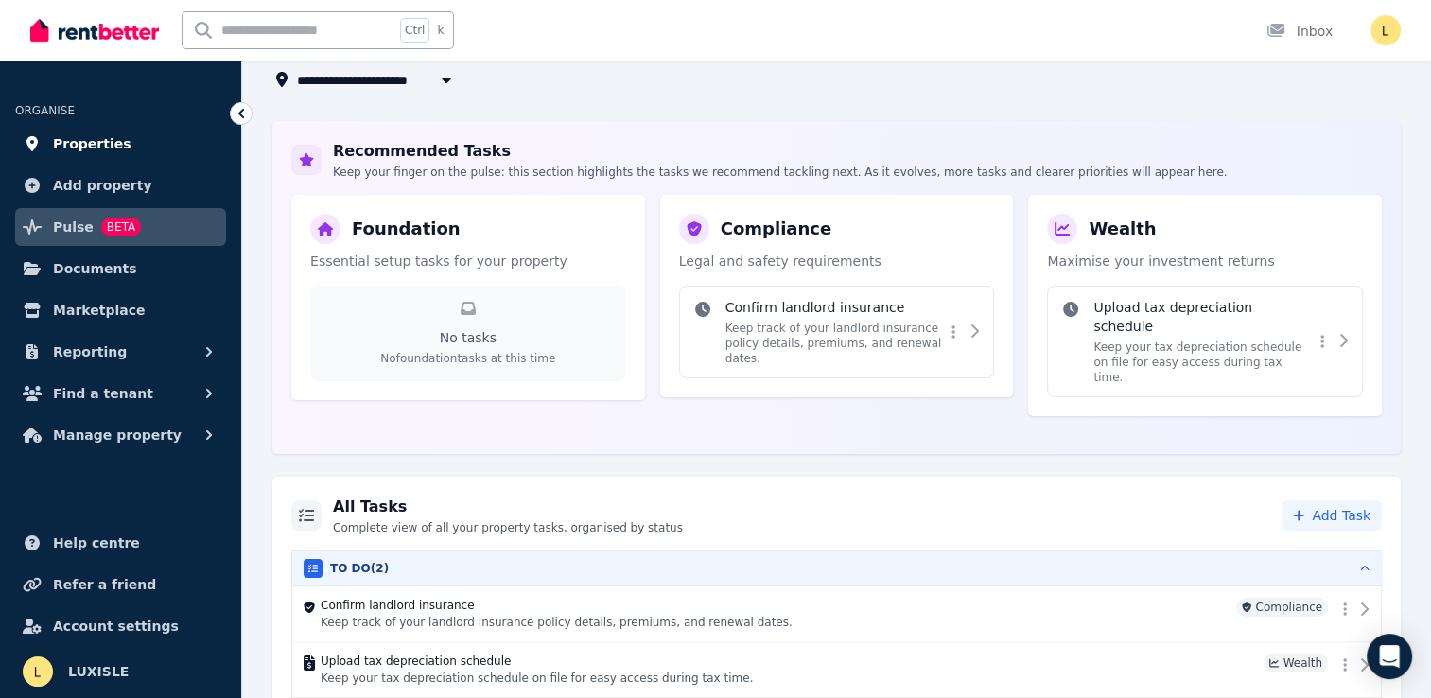
click at [106, 141] on span "Properties" at bounding box center [92, 143] width 79 height 23
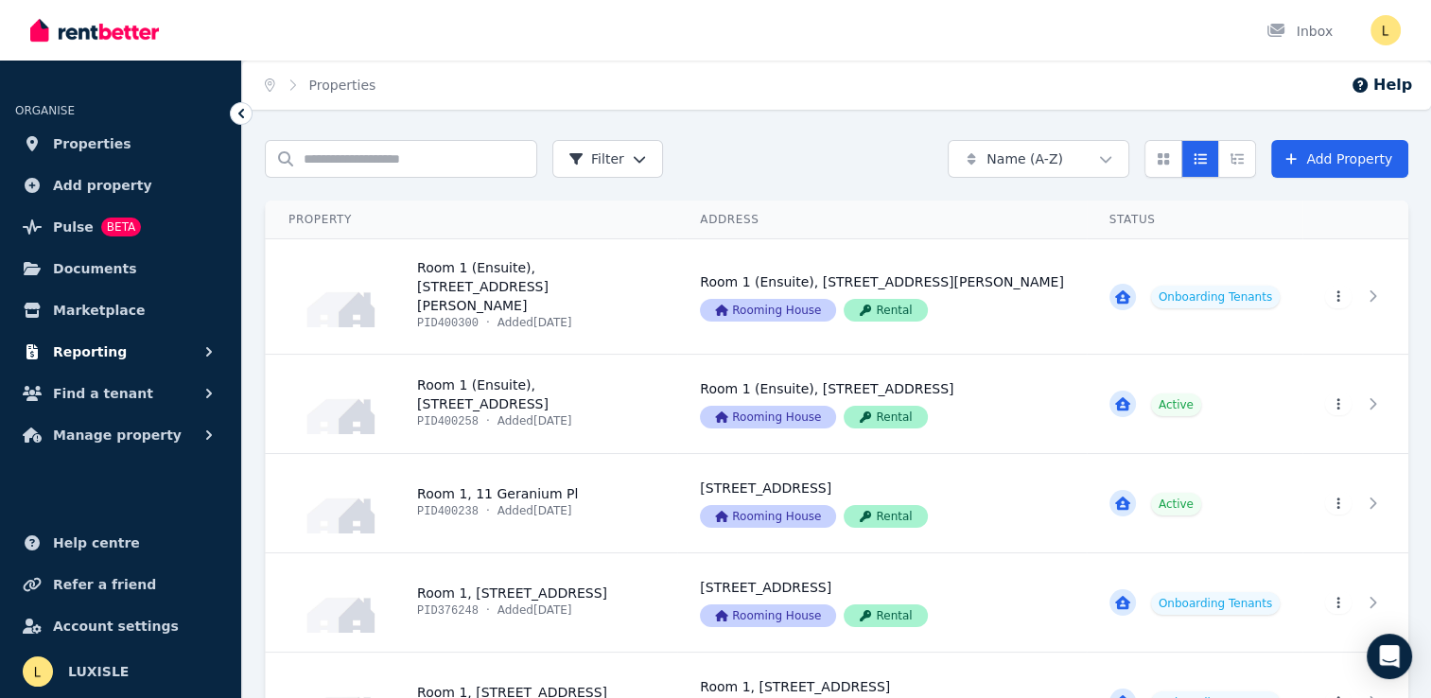
click at [87, 352] on span "Reporting" at bounding box center [90, 352] width 74 height 23
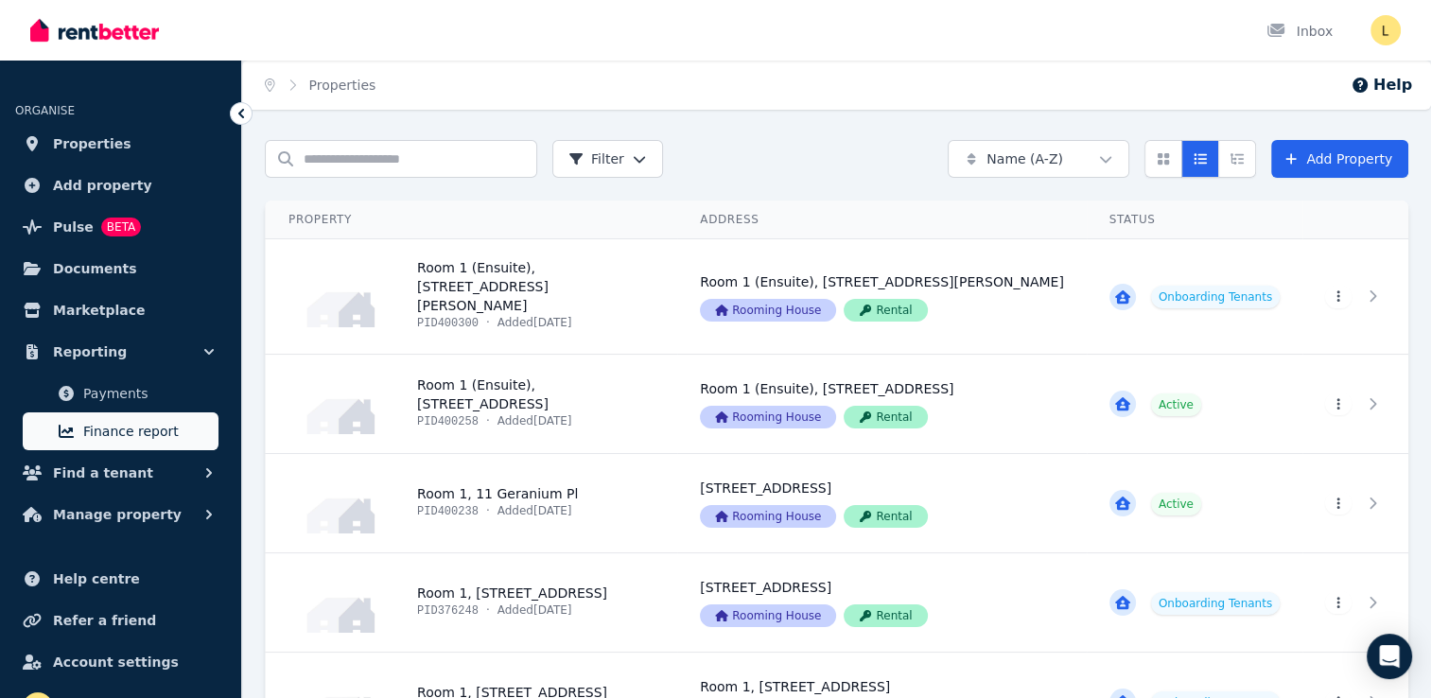
click at [112, 436] on span "Finance report" at bounding box center [147, 431] width 128 height 23
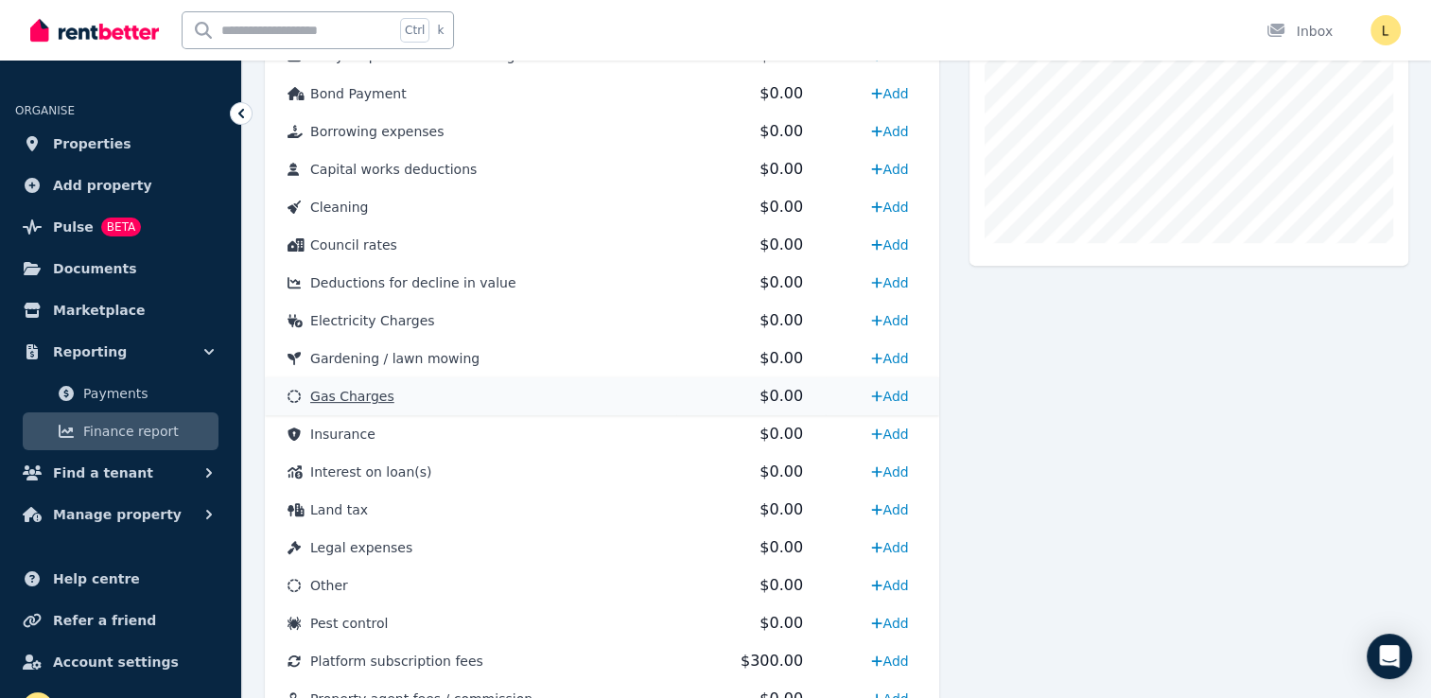
scroll to position [653, 0]
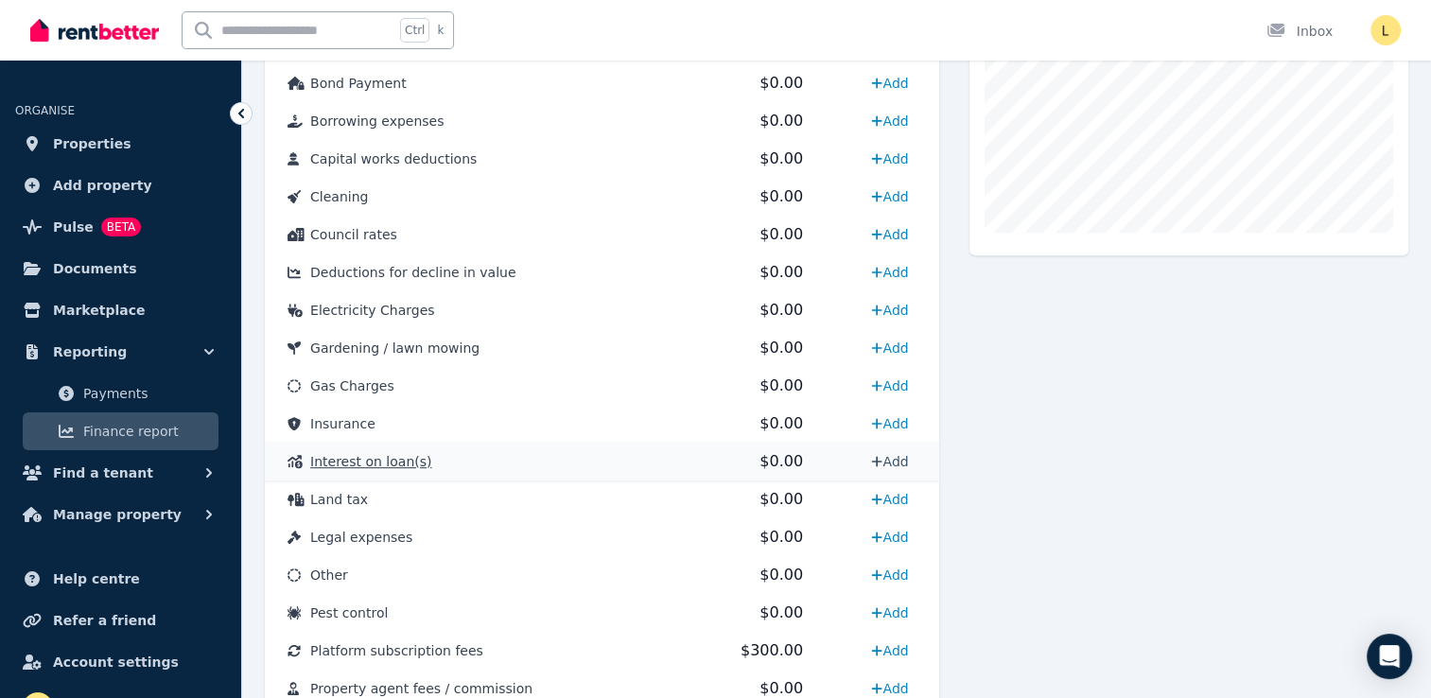
click at [889, 464] on link "Add" at bounding box center [890, 462] width 52 height 30
select select "**********"
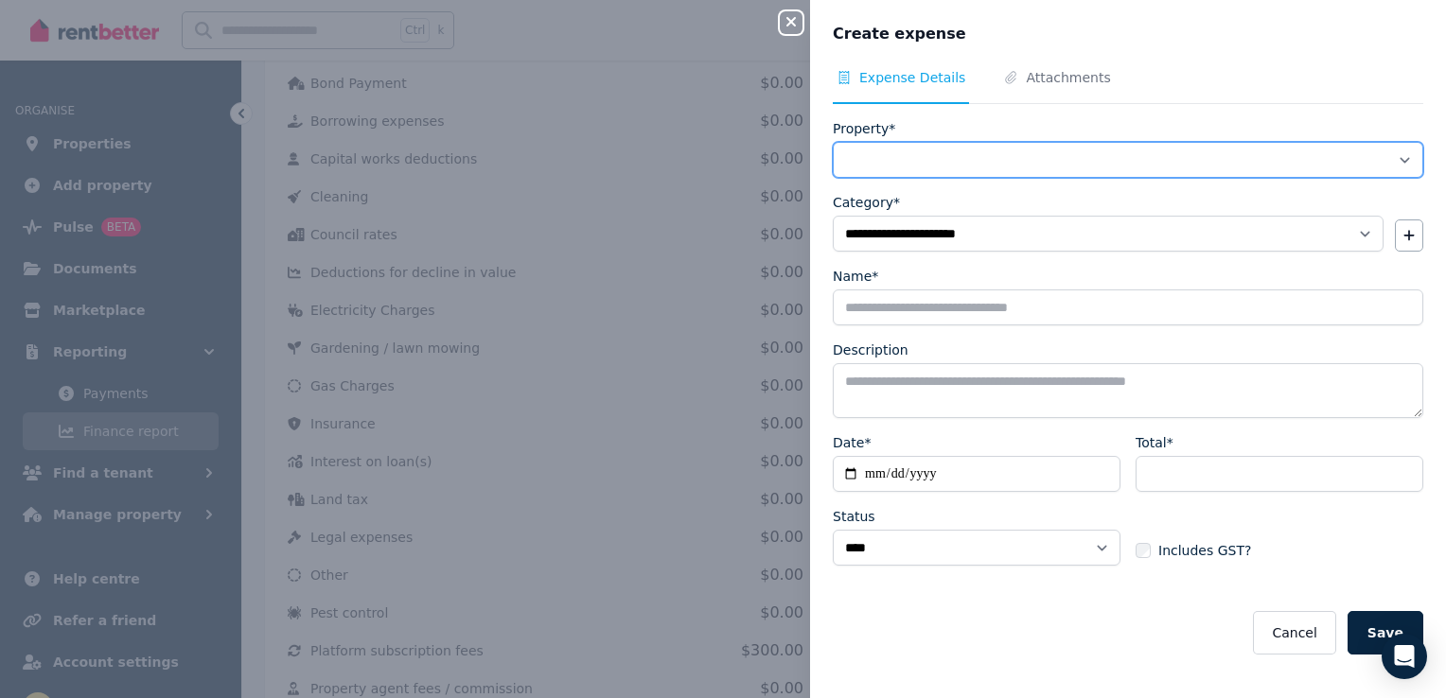
click at [969, 157] on select "**********" at bounding box center [1128, 160] width 590 height 36
select select "**********"
click at [833, 142] on select "**********" at bounding box center [1128, 160] width 590 height 36
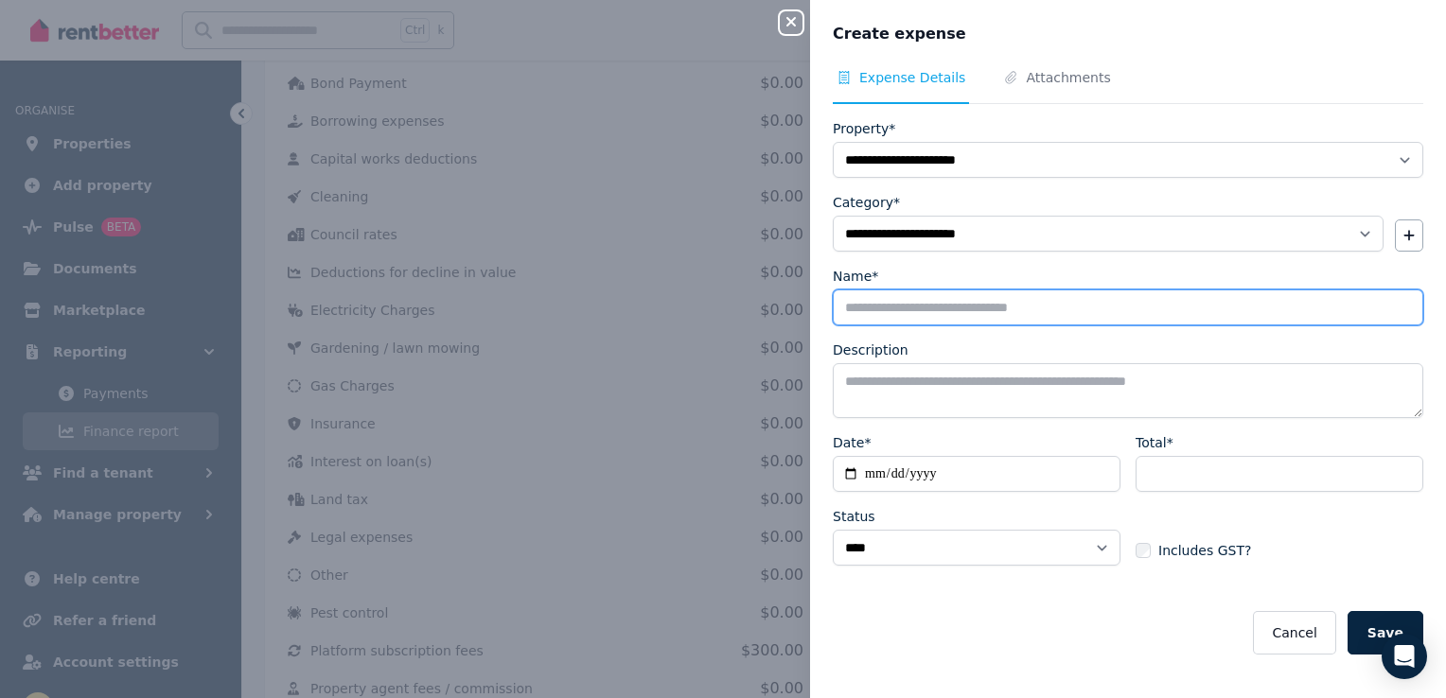
click at [896, 311] on input "Name*" at bounding box center [1128, 308] width 590 height 36
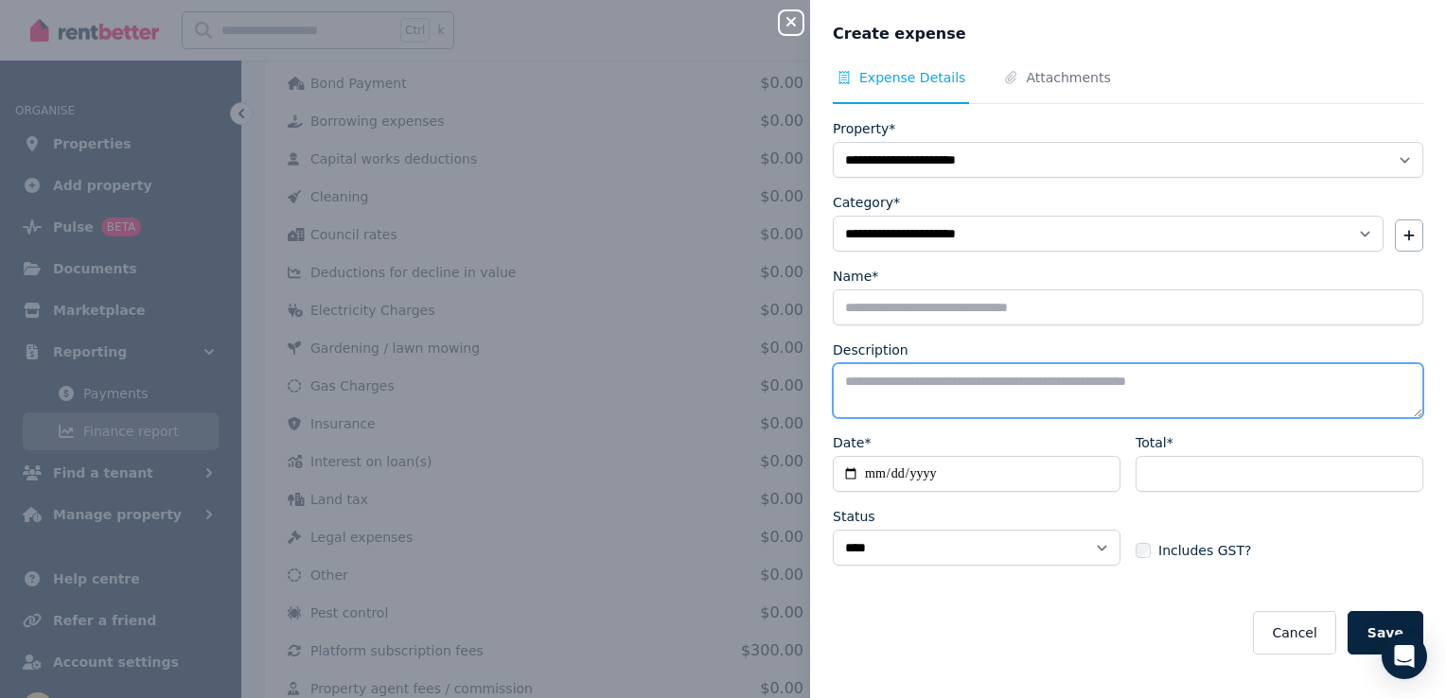
click at [931, 377] on textarea "Description" at bounding box center [1128, 390] width 590 height 55
type textarea "*********"
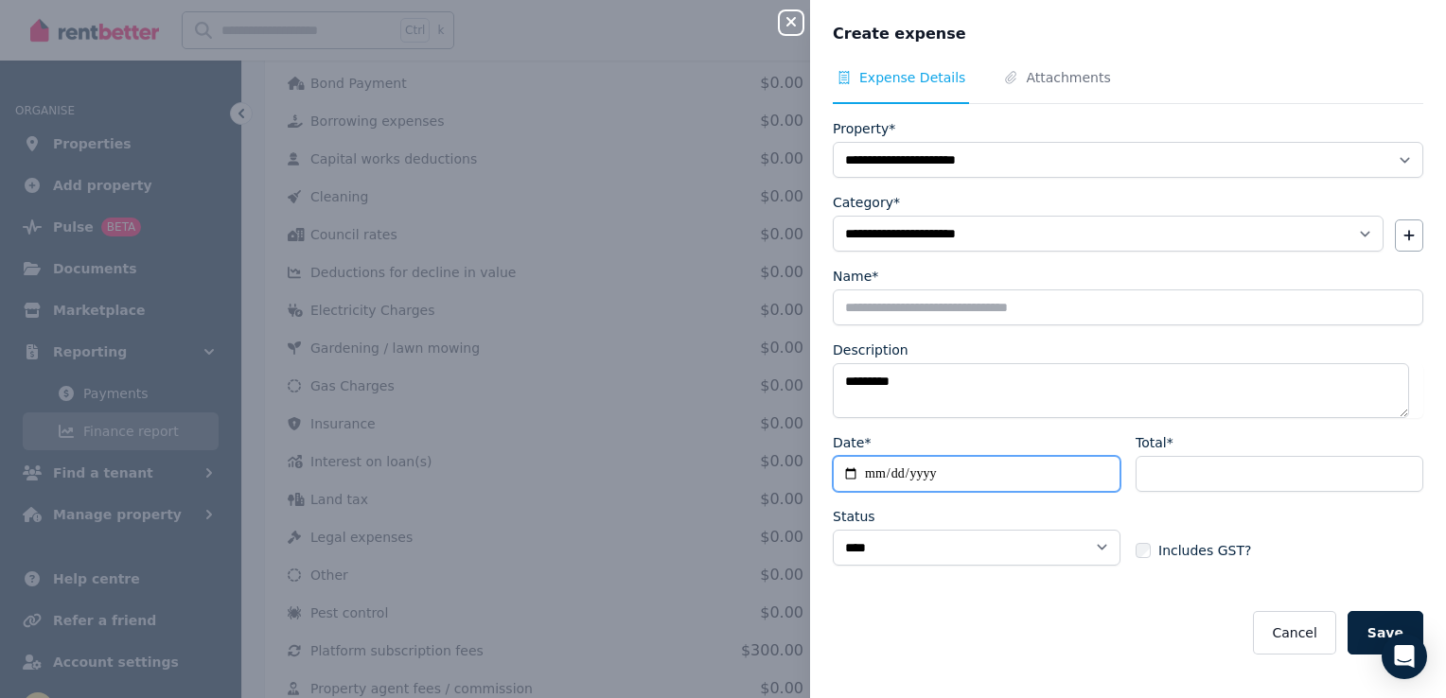
click at [848, 473] on input "Date*" at bounding box center [977, 474] width 288 height 36
click at [1114, 125] on div "Property*" at bounding box center [1128, 128] width 590 height 19
click at [791, 19] on icon "button" at bounding box center [791, 21] width 23 height 15
select select
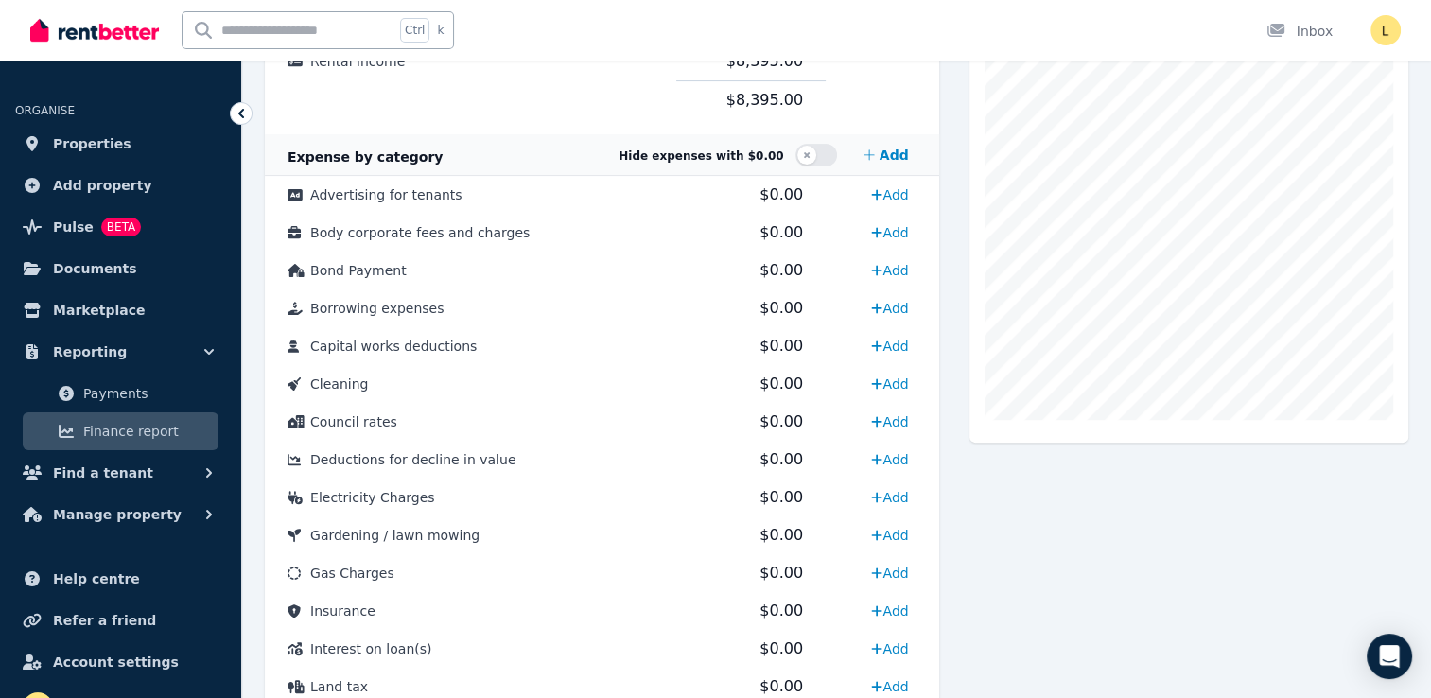
scroll to position [464, 0]
click at [330, 433] on td "Council rates" at bounding box center [471, 424] width 412 height 38
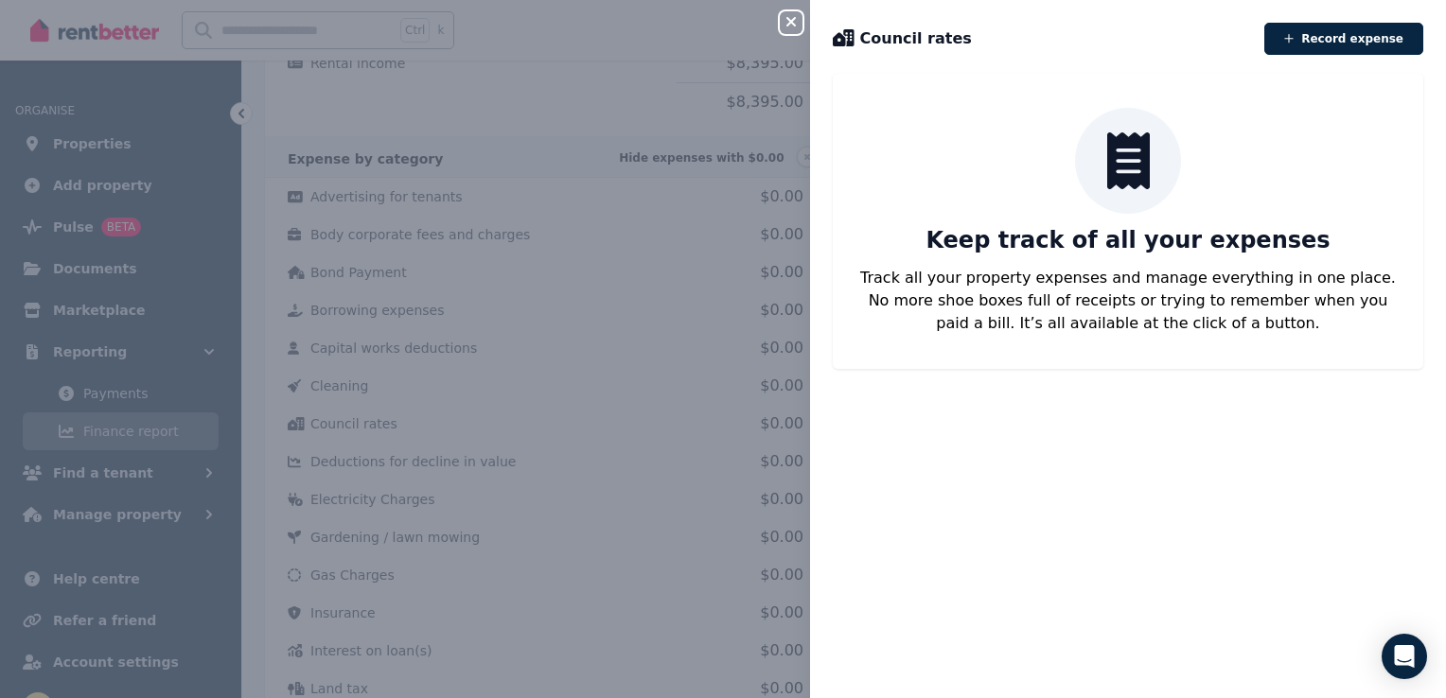
click at [1034, 438] on div "Keep track of all your expenses Track all your property expenses and manage eve…" at bounding box center [1128, 377] width 636 height 598
click at [788, 20] on icon "button" at bounding box center [790, 21] width 9 height 9
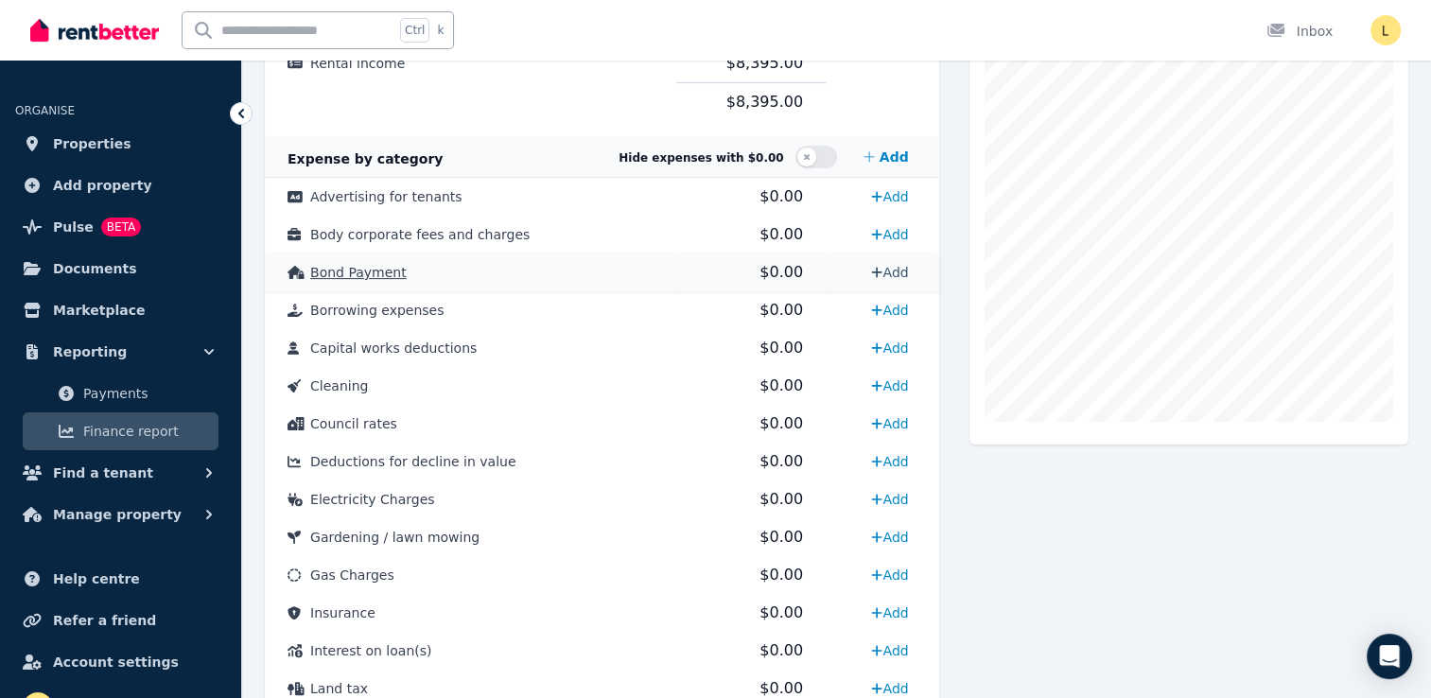
click at [894, 274] on link "Add" at bounding box center [890, 272] width 52 height 30
select select "**********"
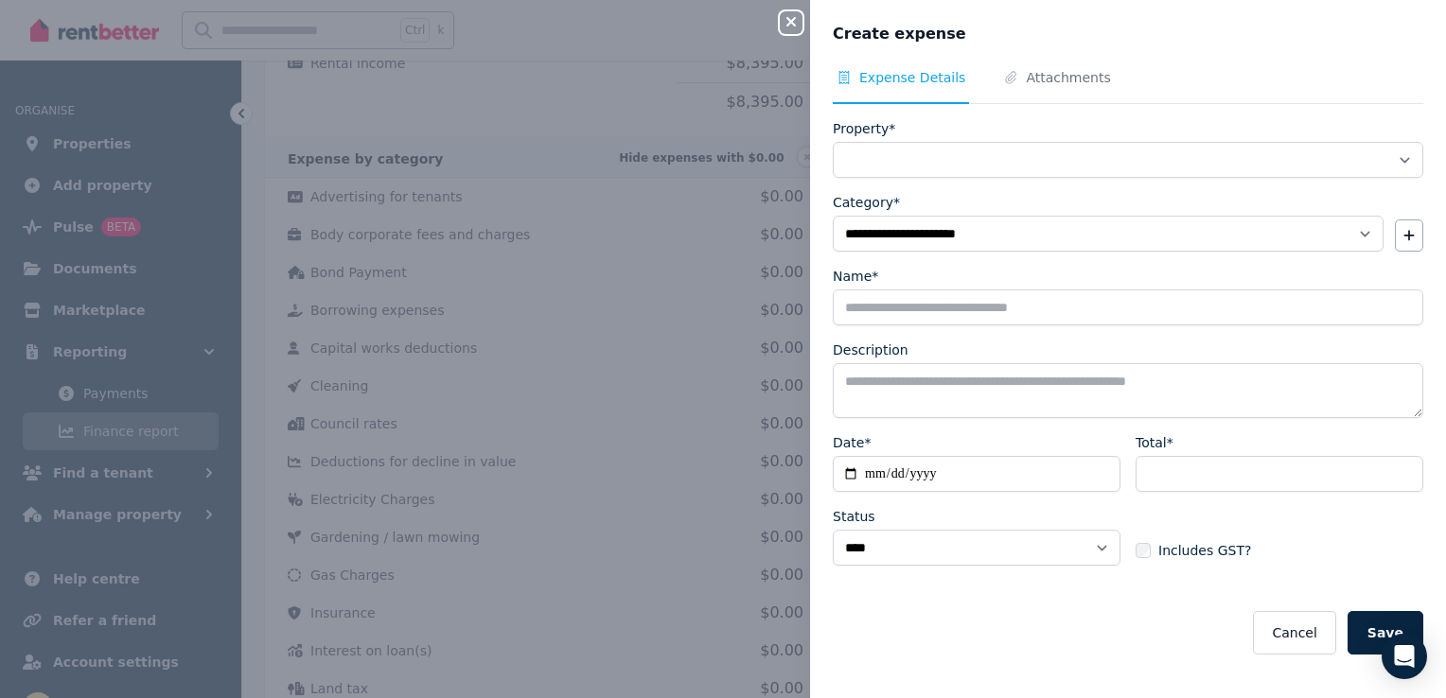
click at [732, 40] on div "**********" at bounding box center [723, 349] width 1446 height 698
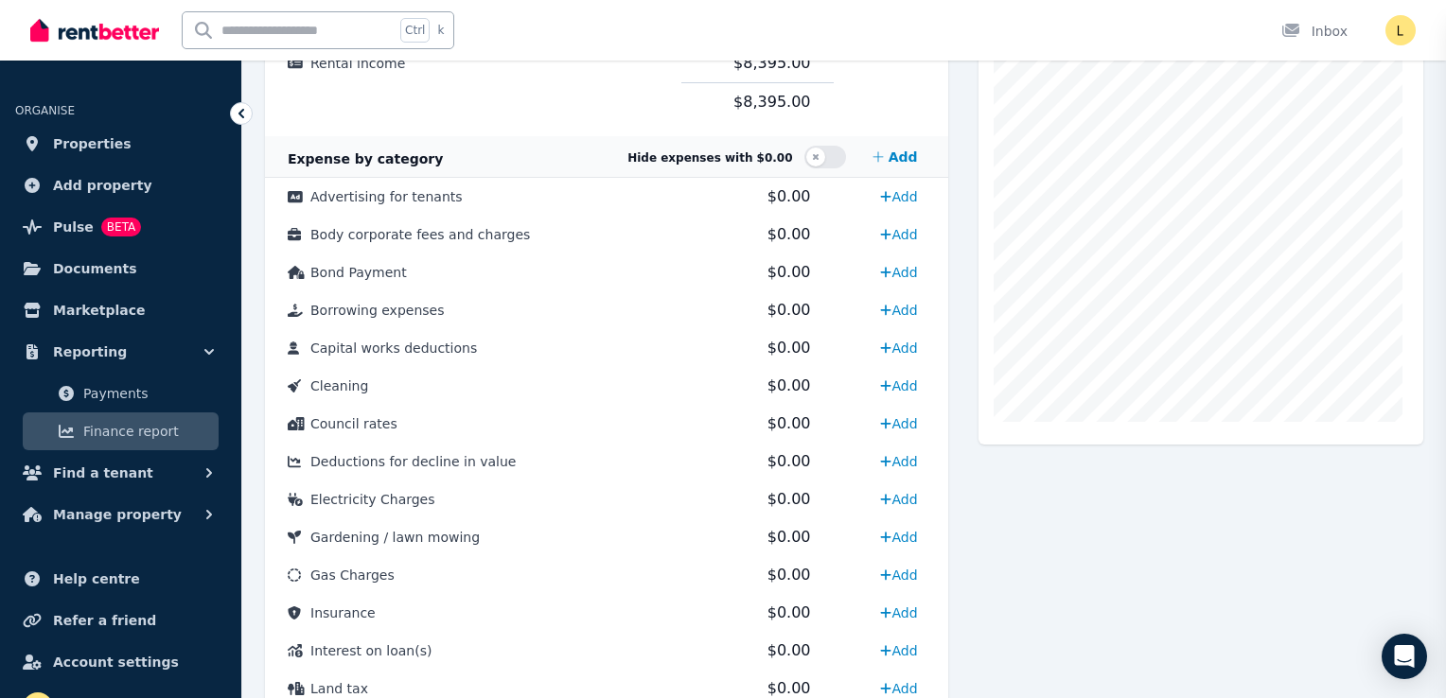
select select
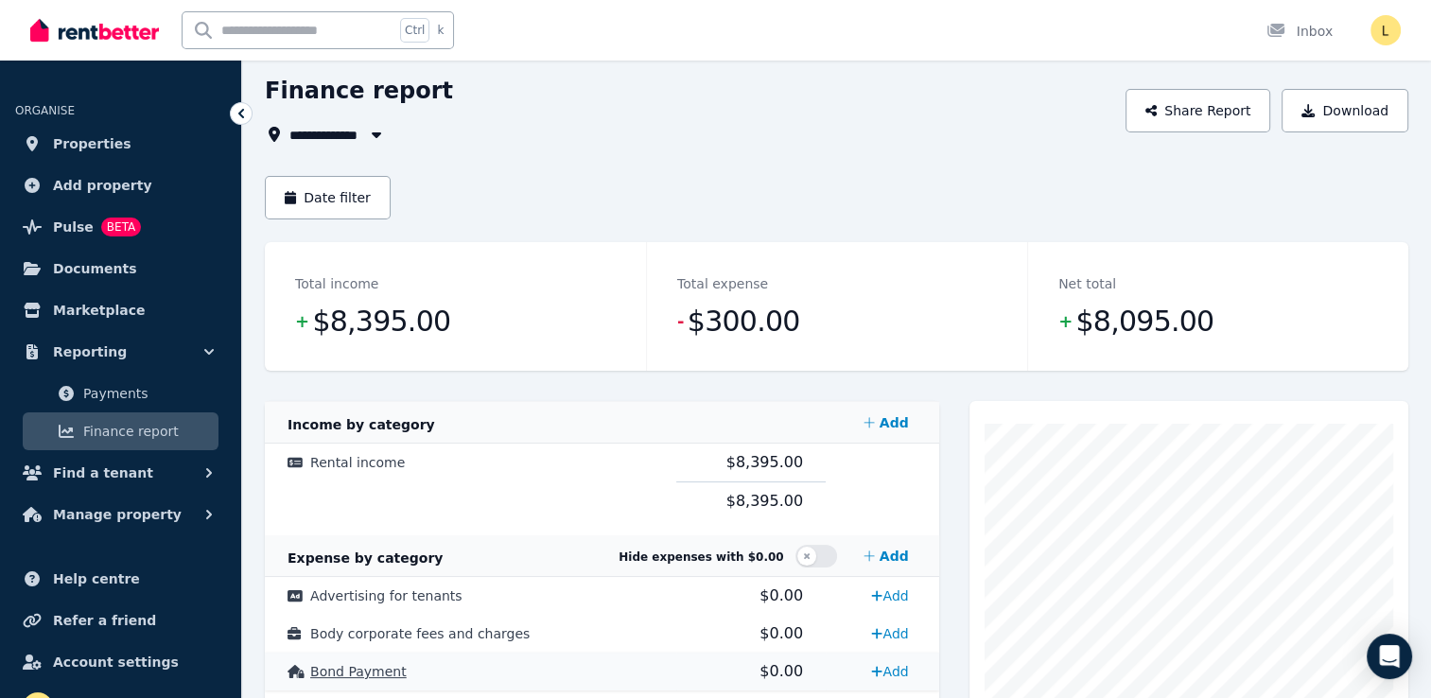
scroll to position [0, 0]
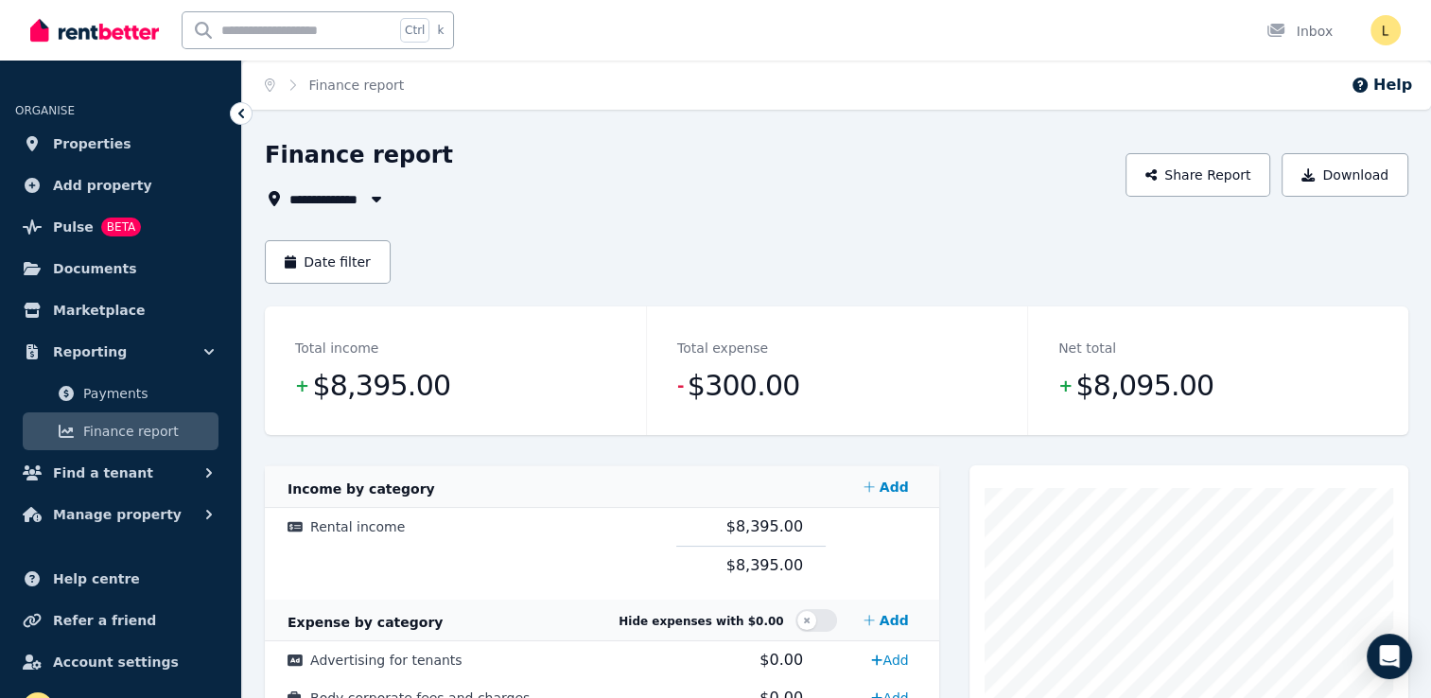
click at [643, 286] on header "Date filter" at bounding box center [837, 273] width 1144 height 66
